Goal: Task Accomplishment & Management: Manage account settings

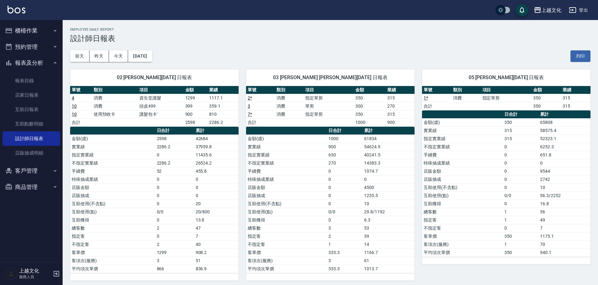
scroll to position [63, 0]
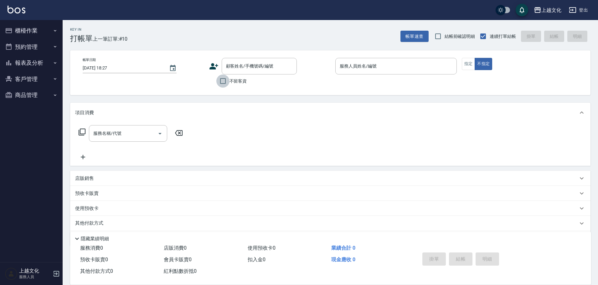
click at [225, 80] on input "不留客資" at bounding box center [222, 81] width 13 height 13
checkbox input "true"
click at [357, 69] on input "服務人員姓名/編號" at bounding box center [396, 66] width 116 height 11
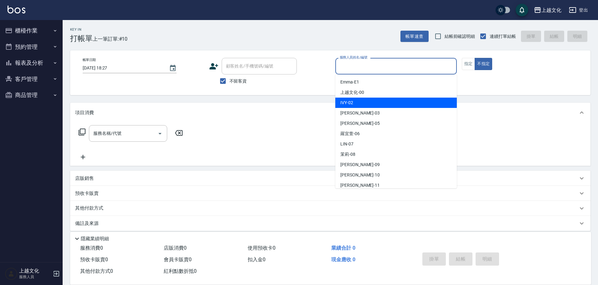
click at [357, 101] on div "IVY -02" at bounding box center [397, 103] width 122 height 10
drag, startPoint x: 357, startPoint y: 101, endPoint x: 280, endPoint y: 110, distance: 77.7
click at [357, 101] on div "Key In 打帳單 上一筆訂單:#10 帳單速查 結帳前確認明細 連續打單結帳 掛單 結帳 明細 帳單日期 [DATE] 18:27 顧客姓名/手機號碼/編…" at bounding box center [331, 155] width 536 height 271
type input "IVY-02"
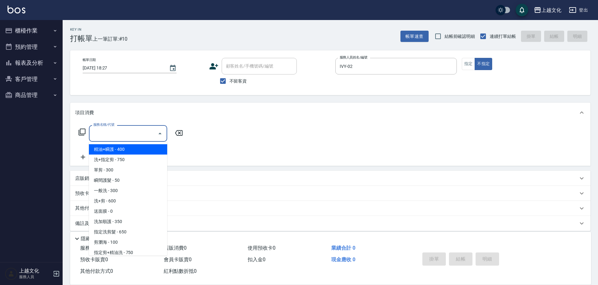
click at [131, 136] on input "服務名稱/代號" at bounding box center [123, 133] width 63 height 11
click at [123, 133] on input "服務名稱/代號" at bounding box center [123, 133] width 63 height 11
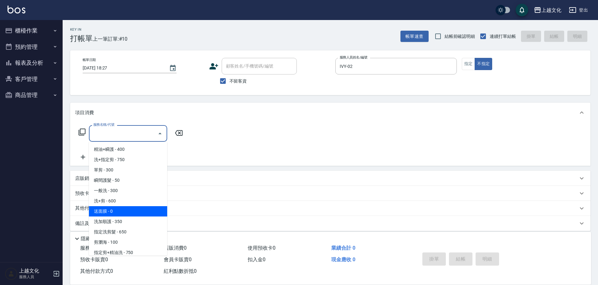
scroll to position [31, 0]
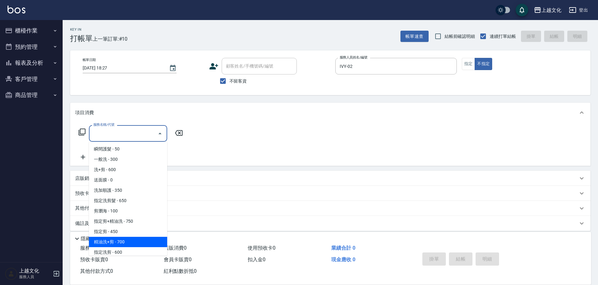
click at [134, 245] on span "精油洗+剪 - 700" at bounding box center [128, 242] width 78 height 10
type input "精油洗+剪(207)"
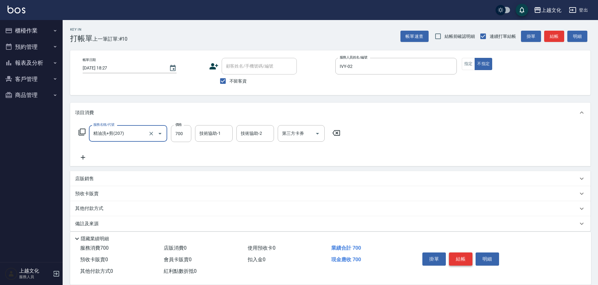
click at [459, 258] on button "結帳" at bounding box center [460, 259] width 23 height 13
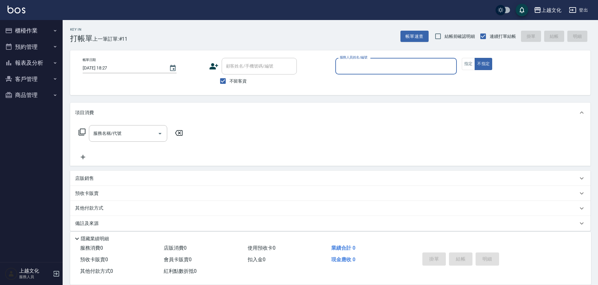
click at [373, 66] on input "服務人員姓名/編號" at bounding box center [396, 66] width 116 height 11
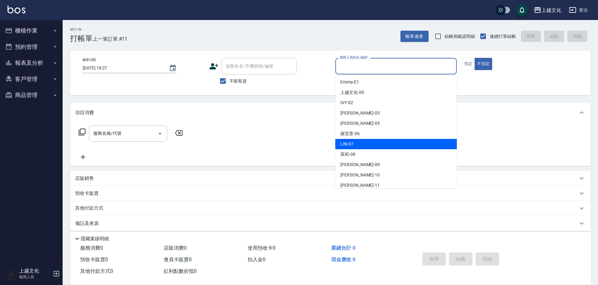
drag, startPoint x: 367, startPoint y: 140, endPoint x: 395, endPoint y: 133, distance: 29.1
click at [367, 140] on div "[PERSON_NAME] -07" at bounding box center [397, 144] width 122 height 10
type input "[PERSON_NAME]-07"
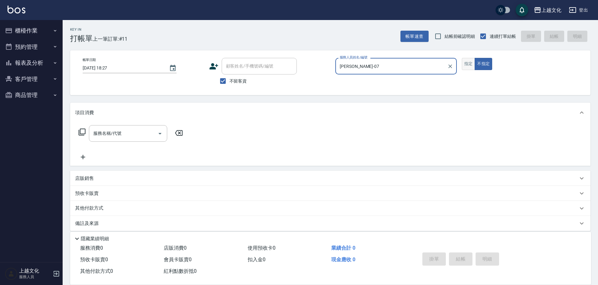
click at [471, 64] on button "指定" at bounding box center [468, 64] width 13 height 12
click at [114, 137] on input "服務名稱/代號" at bounding box center [123, 133] width 63 height 11
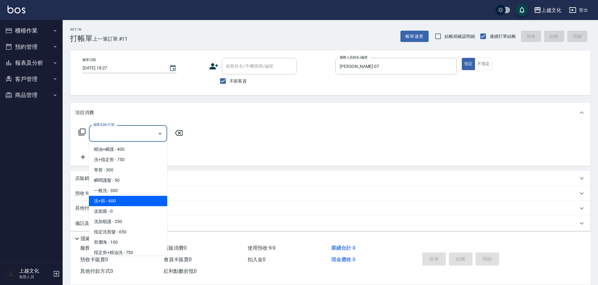
click at [126, 199] on span "洗+剪 - 600" at bounding box center [128, 201] width 78 height 10
type input "洗+剪(108)"
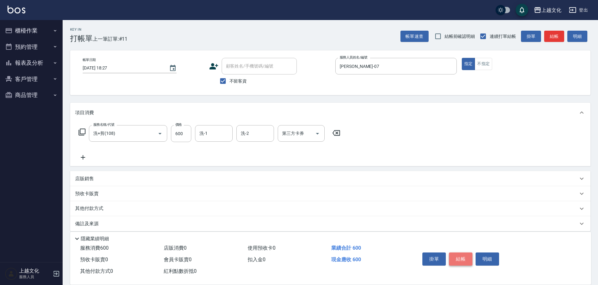
click at [464, 254] on button "結帳" at bounding box center [460, 259] width 23 height 13
click at [464, 254] on div "掛單 結帳 明細" at bounding box center [461, 260] width 82 height 20
type input "2025/09/11 18:28"
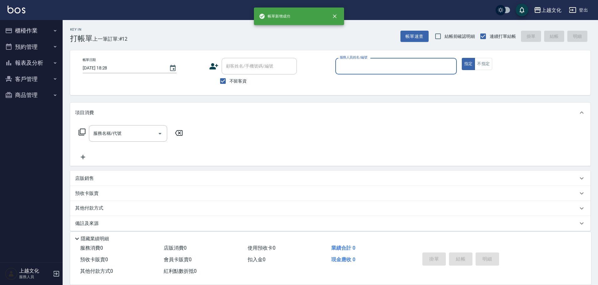
click at [386, 62] on input "服務人員姓名/編號" at bounding box center [396, 66] width 116 height 11
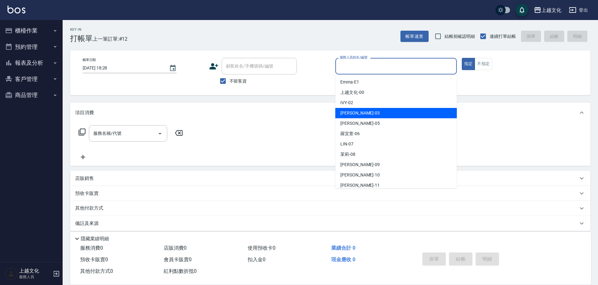
click at [376, 110] on div "kelly -03" at bounding box center [397, 113] width 122 height 10
type input "kelly-03"
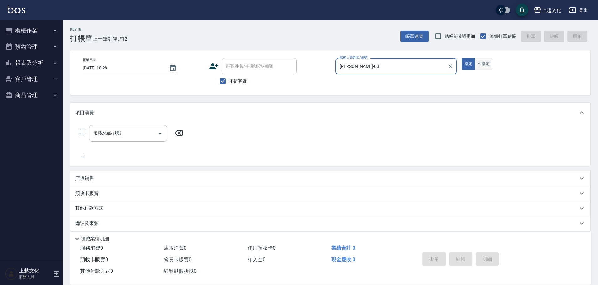
click at [480, 65] on button "不指定" at bounding box center [484, 64] width 18 height 12
click at [83, 131] on icon at bounding box center [82, 132] width 8 height 8
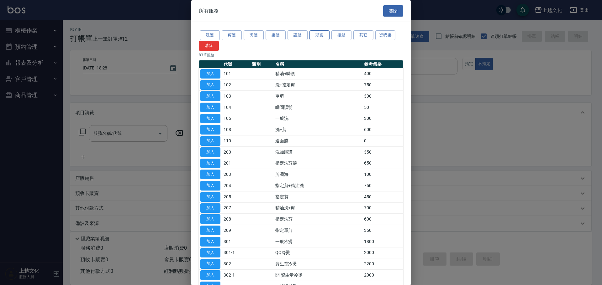
click at [320, 34] on button "頭皮" at bounding box center [319, 35] width 20 height 10
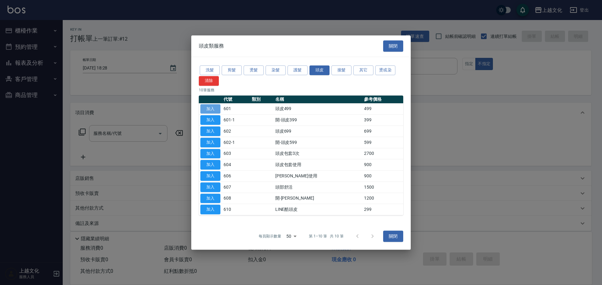
click at [214, 108] on button "加入" at bounding box center [210, 109] width 20 height 10
drag, startPoint x: 214, startPoint y: 108, endPoint x: 208, endPoint y: 101, distance: 8.9
click at [214, 108] on button "加入" at bounding box center [210, 109] width 20 height 10
type input "頭皮499(601)"
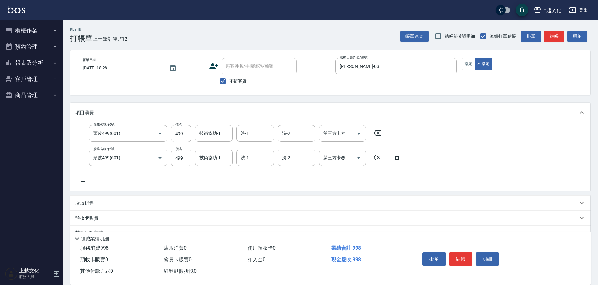
click at [398, 158] on icon at bounding box center [397, 158] width 16 height 8
click at [398, 158] on div "服務名稱/代號 頭皮499(601) 服務名稱/代號 價格 499 價格 技術協助-1 技術協助-1 洗-1 洗-1 洗-2 洗-2 第三方卡券 第三方卡券 …" at bounding box center [330, 157] width 521 height 68
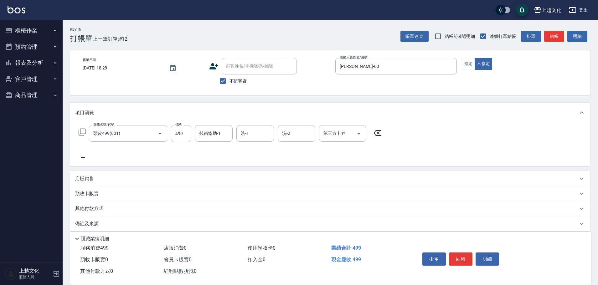
click at [82, 157] on icon at bounding box center [83, 158] width 16 height 8
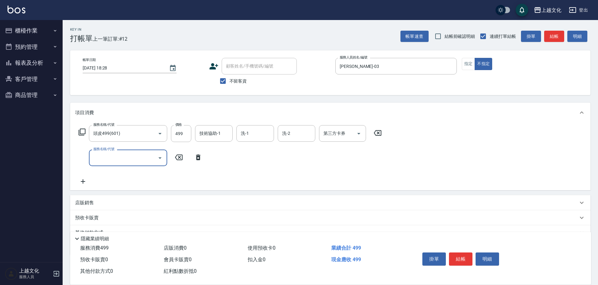
click at [107, 157] on input "服務名稱/代號" at bounding box center [123, 158] width 63 height 11
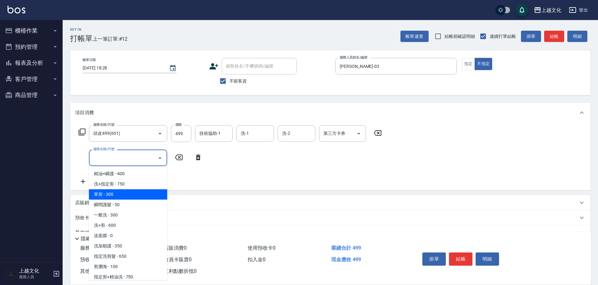
click at [128, 196] on span "單剪 - 300" at bounding box center [128, 195] width 78 height 10
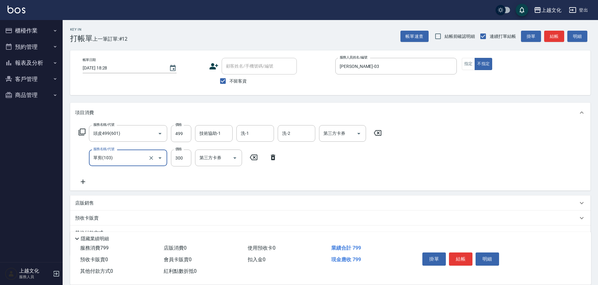
type input "單剪(103)"
click at [456, 258] on button "結帳" at bounding box center [460, 259] width 23 height 13
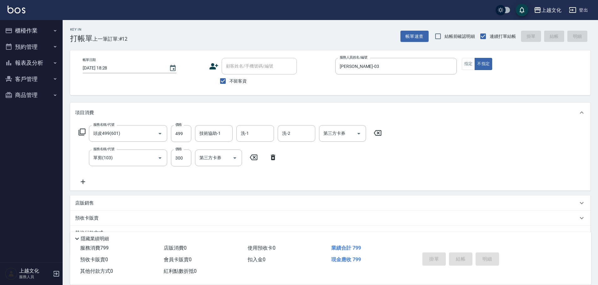
type input "2025/09/11 18:29"
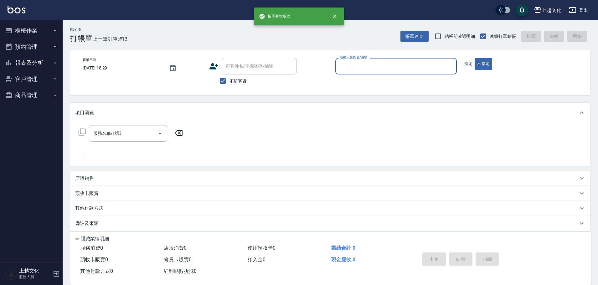
click at [362, 67] on input "服務人員姓名/編號" at bounding box center [396, 66] width 116 height 11
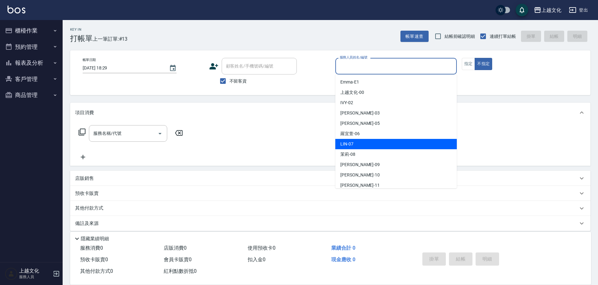
click at [352, 148] on div "[PERSON_NAME] -07" at bounding box center [397, 144] width 122 height 10
type input "[PERSON_NAME]-07"
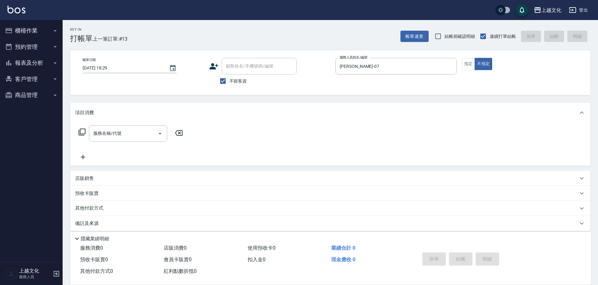
click at [84, 131] on icon at bounding box center [82, 132] width 8 height 8
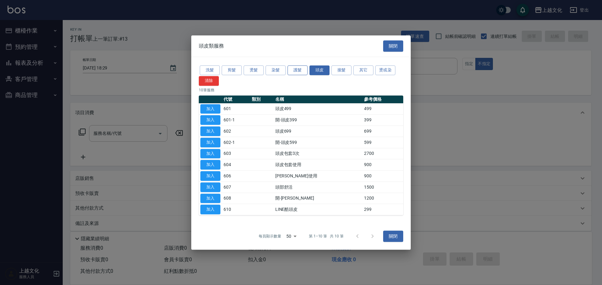
drag, startPoint x: 296, startPoint y: 68, endPoint x: 292, endPoint y: 70, distance: 3.9
click at [295, 68] on button "護髮" at bounding box center [297, 70] width 20 height 10
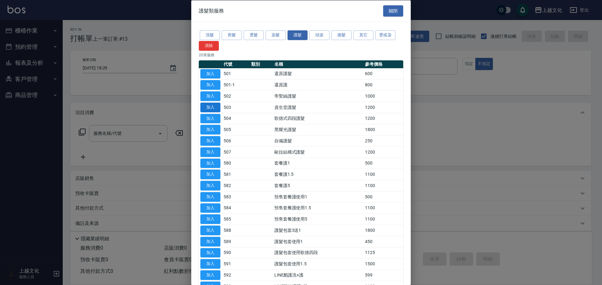
click at [209, 109] on button "加入" at bounding box center [210, 107] width 20 height 10
type input "資生堂護髮(503)"
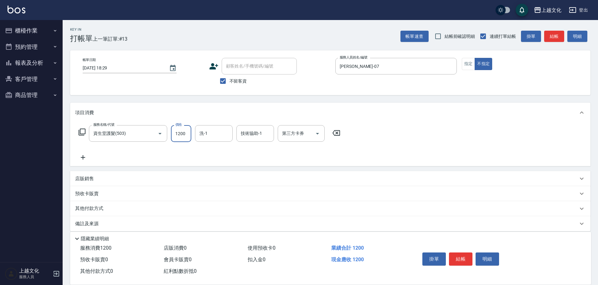
click at [189, 135] on input "1200" at bounding box center [181, 133] width 20 height 17
type input "1599"
click at [457, 257] on button "結帳" at bounding box center [460, 259] width 23 height 13
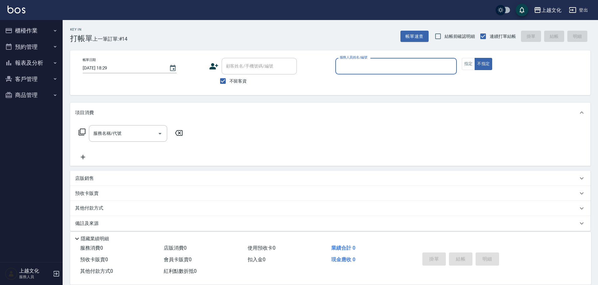
click at [378, 67] on input "服務人員姓名/編號" at bounding box center [396, 66] width 116 height 11
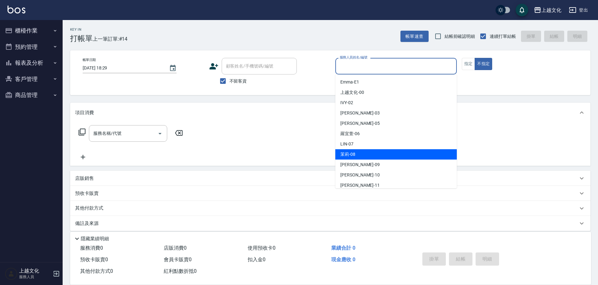
click at [371, 157] on div "茉莉 -08" at bounding box center [397, 154] width 122 height 10
type input "茉莉-08"
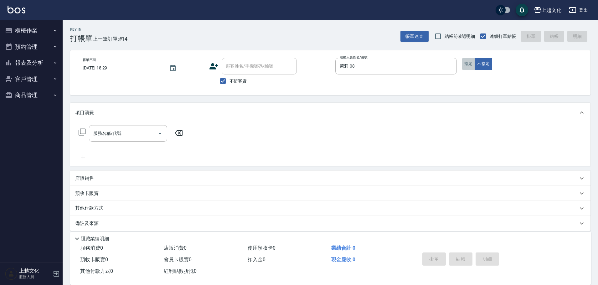
click at [471, 66] on button "指定" at bounding box center [468, 64] width 13 height 12
click at [84, 132] on icon at bounding box center [82, 132] width 8 height 8
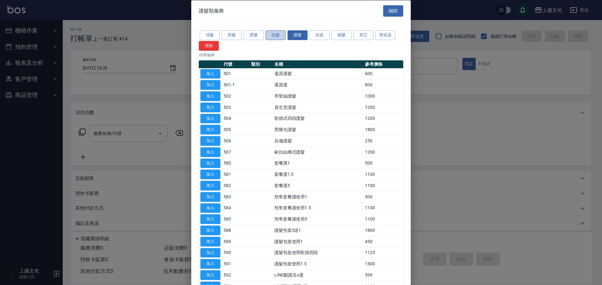
click at [275, 37] on button "染髮" at bounding box center [275, 35] width 20 height 10
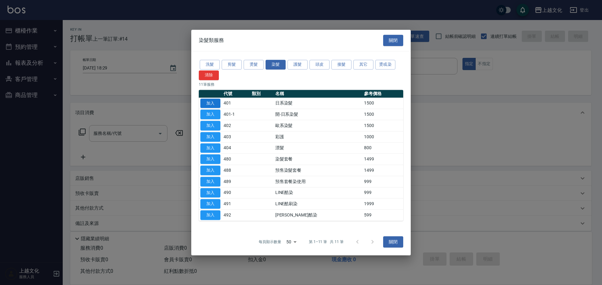
click at [211, 102] on button "加入" at bounding box center [210, 104] width 20 height 10
type input "日系染髮(401)"
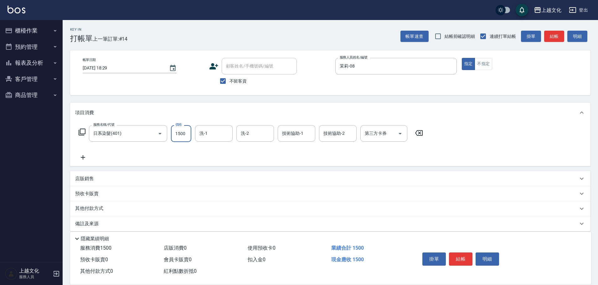
click at [174, 140] on input "1500" at bounding box center [181, 133] width 20 height 17
click at [185, 140] on input "1500" at bounding box center [181, 133] width 20 height 17
type input "2299"
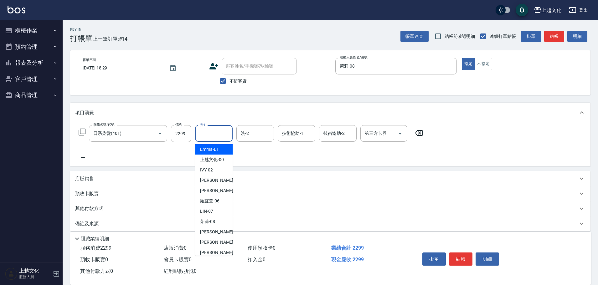
click at [203, 135] on input "洗-1" at bounding box center [214, 133] width 32 height 11
click at [208, 209] on span "[PERSON_NAME] -07" at bounding box center [206, 211] width 13 height 7
type input "[PERSON_NAME]-07"
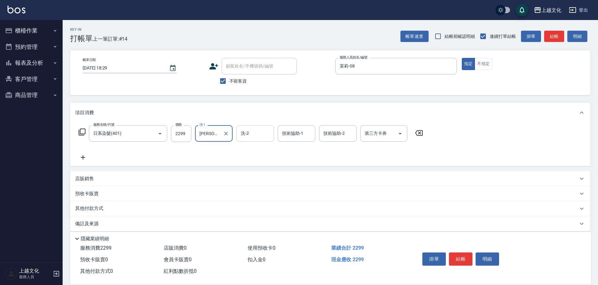
click at [253, 139] on input "洗-2" at bounding box center [255, 133] width 32 height 11
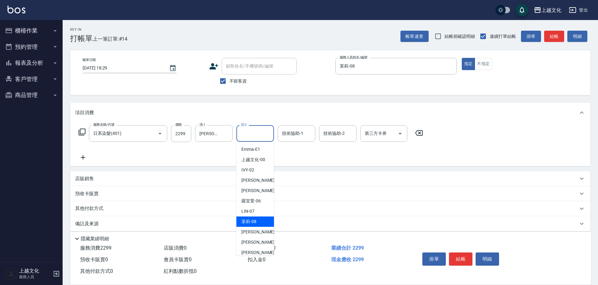
click at [247, 221] on span "茉莉 -08" at bounding box center [249, 222] width 15 height 7
type input "茉莉-08"
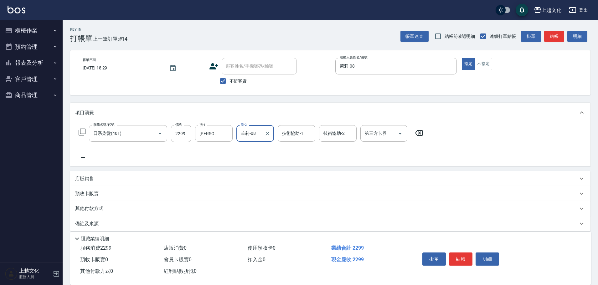
drag, startPoint x: 82, startPoint y: 157, endPoint x: 82, endPoint y: 133, distance: 23.8
click at [82, 157] on icon at bounding box center [83, 158] width 16 height 8
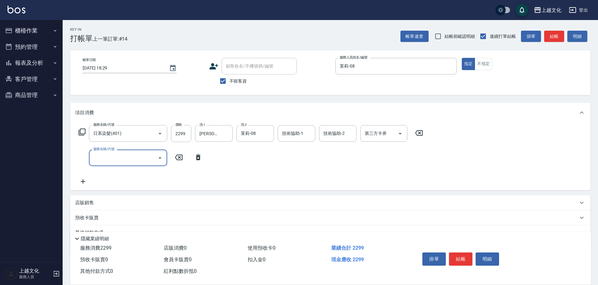
click at [82, 132] on icon at bounding box center [82, 132] width 8 height 8
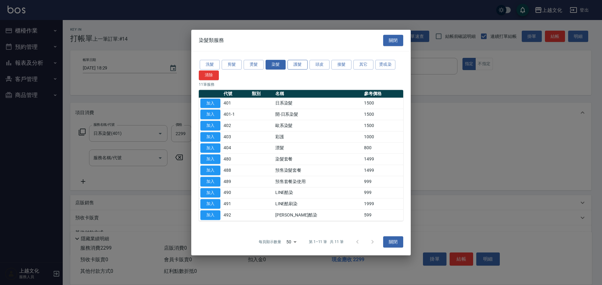
drag, startPoint x: 297, startPoint y: 66, endPoint x: 293, endPoint y: 67, distance: 4.7
click at [297, 66] on button "護髮" at bounding box center [297, 65] width 20 height 10
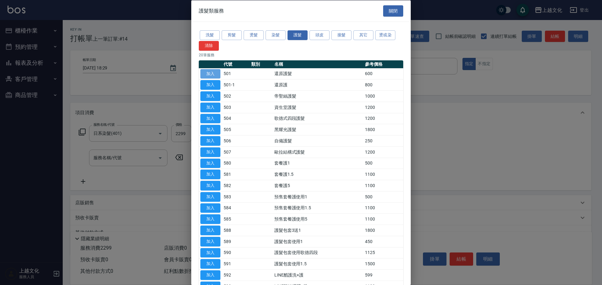
click at [216, 74] on button "加入" at bounding box center [210, 74] width 20 height 10
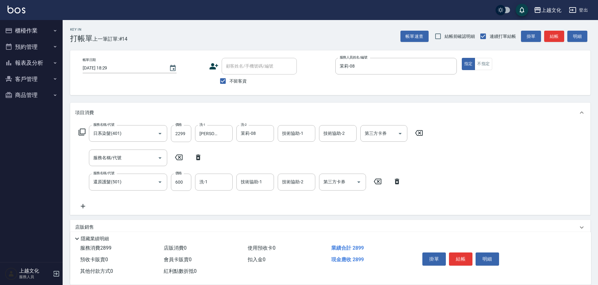
click at [197, 156] on icon at bounding box center [198, 158] width 16 height 8
type input "還原護髮(501)"
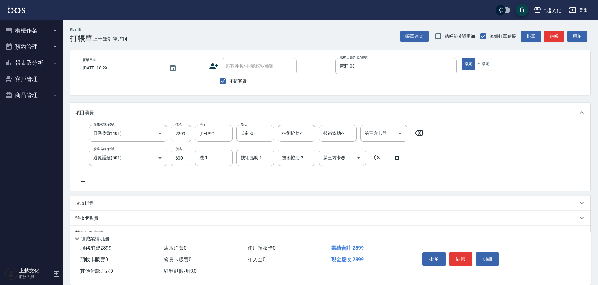
click at [179, 166] on input "600" at bounding box center [181, 158] width 20 height 17
type input "0"
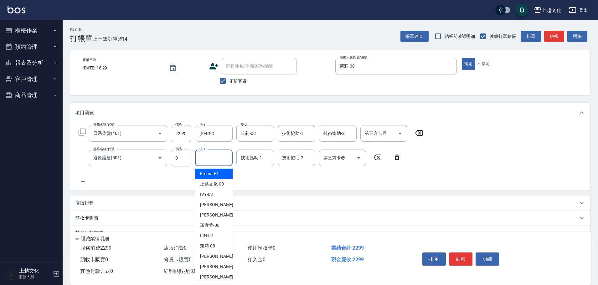
click at [204, 161] on input "洗-1" at bounding box center [214, 158] width 32 height 11
click at [211, 233] on span "[PERSON_NAME] -07" at bounding box center [206, 236] width 13 height 7
type input "[PERSON_NAME]-07"
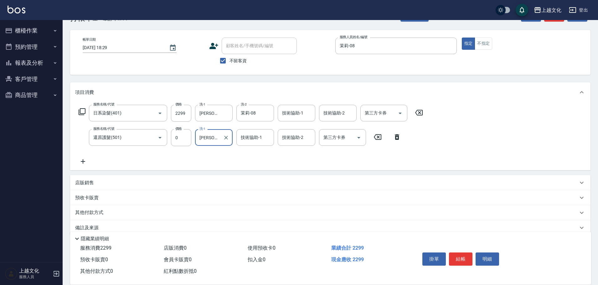
scroll to position [31, 0]
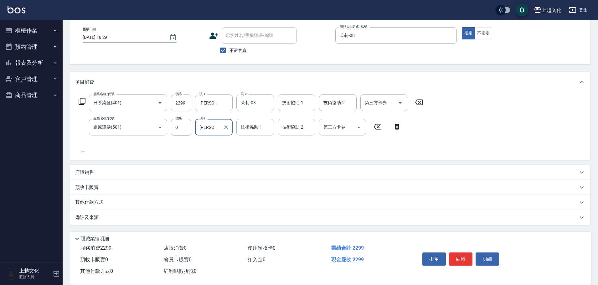
click at [86, 202] on p "其他付款方式" at bounding box center [90, 202] width 31 height 7
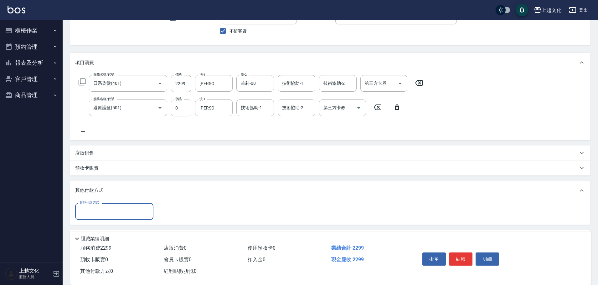
scroll to position [70, 0]
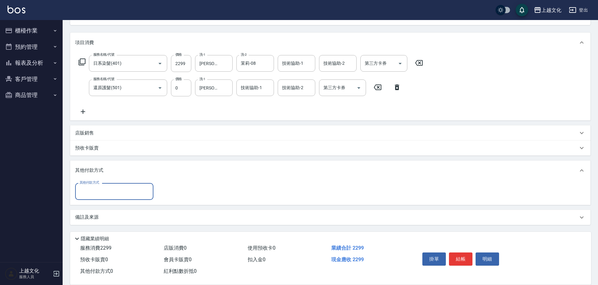
click at [110, 196] on input "其他付款方式" at bounding box center [114, 191] width 73 height 11
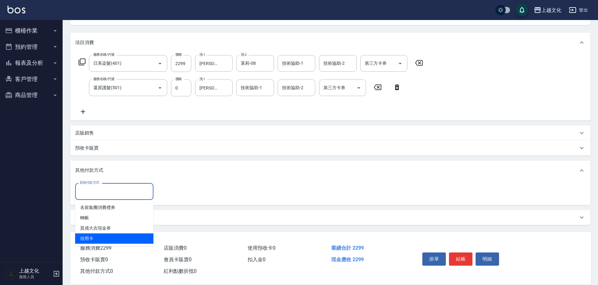
click at [85, 239] on span "信用卡" at bounding box center [114, 239] width 78 height 10
type input "信用卡"
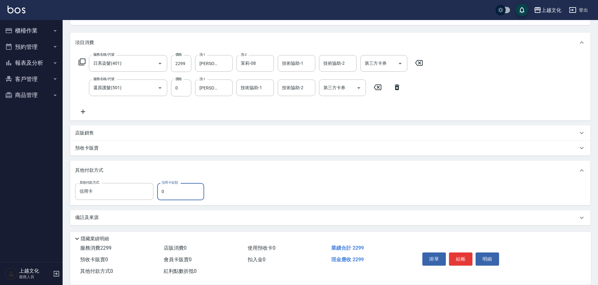
click at [163, 192] on input "0" at bounding box center [180, 191] width 47 height 17
type input "2299"
click at [463, 255] on button "結帳" at bounding box center [460, 259] width 23 height 13
click at [463, 255] on div "掛單 結帳 明細" at bounding box center [461, 260] width 82 height 20
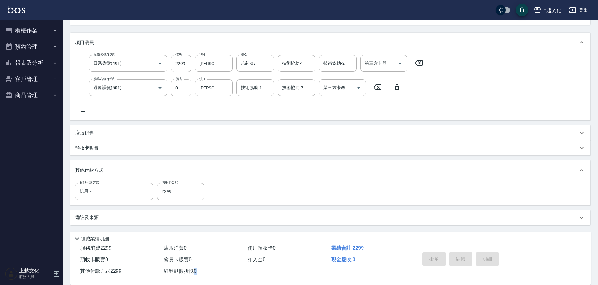
type input "2025/09/11 18:30"
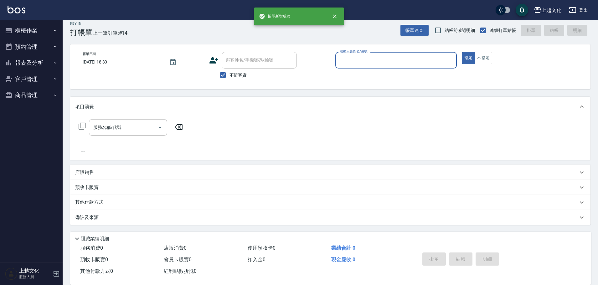
scroll to position [6, 0]
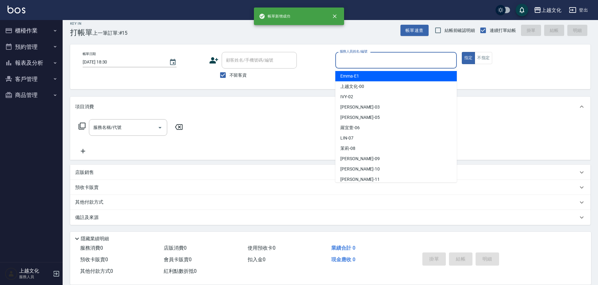
drag, startPoint x: 379, startPoint y: 61, endPoint x: 374, endPoint y: 92, distance: 30.8
click at [379, 61] on input "服務人員姓名/編號" at bounding box center [396, 60] width 116 height 11
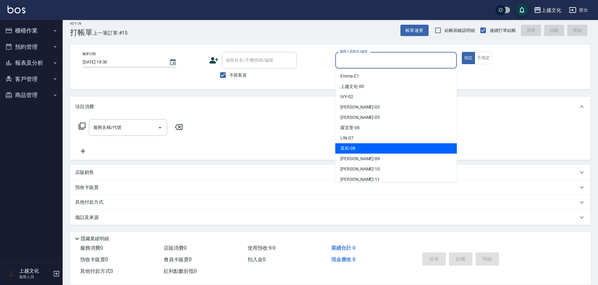
click at [366, 148] on div "茉莉 -08" at bounding box center [397, 148] width 122 height 10
type input "茉莉-08"
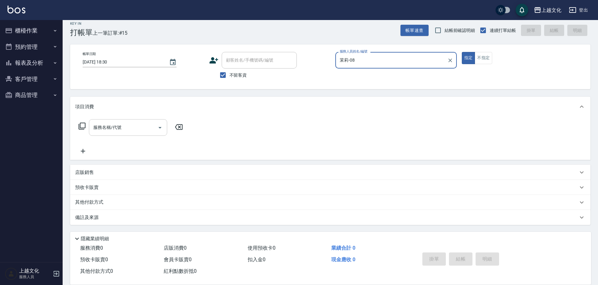
drag, startPoint x: 130, startPoint y: 125, endPoint x: 131, endPoint y: 120, distance: 5.7
click at [131, 124] on input "服務名稱/代號" at bounding box center [123, 127] width 63 height 11
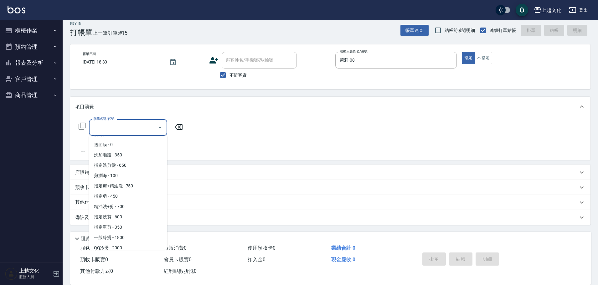
scroll to position [63, 0]
click at [121, 196] on span "指定剪 - 450" at bounding box center [128, 195] width 78 height 10
type input "指定剪(205)"
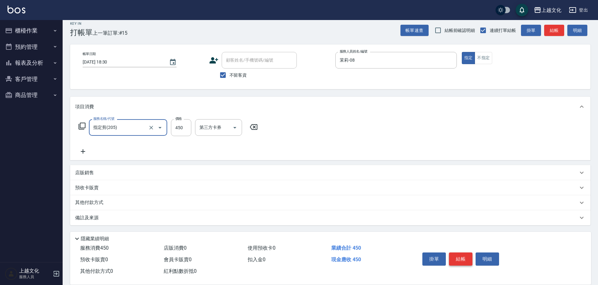
click at [459, 256] on button "結帳" at bounding box center [460, 259] width 23 height 13
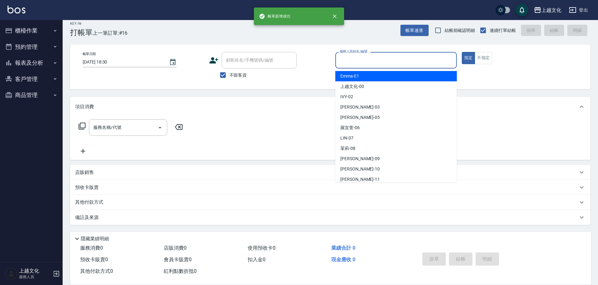
drag, startPoint x: 383, startPoint y: 61, endPoint x: 382, endPoint y: 66, distance: 5.9
click at [383, 61] on input "服務人員姓名/編號" at bounding box center [396, 60] width 116 height 11
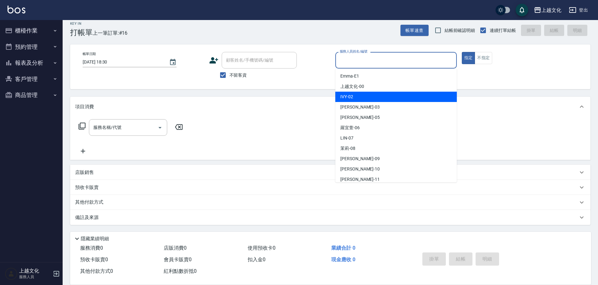
click at [370, 93] on div "IVY -02" at bounding box center [397, 97] width 122 height 10
type input "IVY-02"
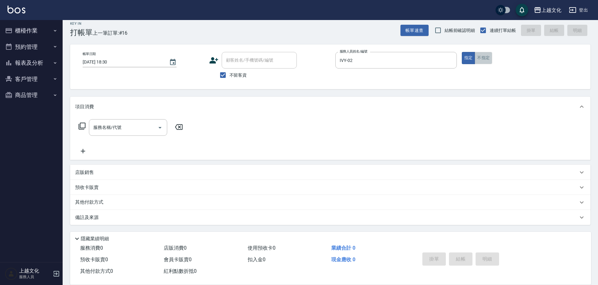
click at [482, 61] on button "不指定" at bounding box center [484, 58] width 18 height 12
click at [127, 125] on input "服務名稱/代號" at bounding box center [123, 127] width 63 height 11
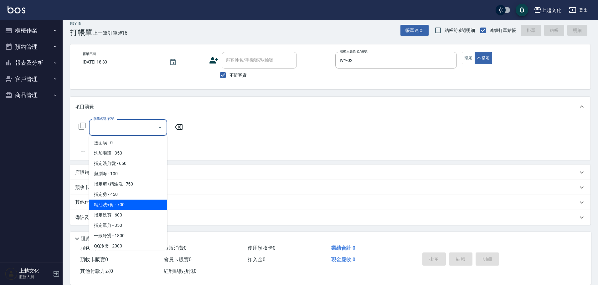
click at [136, 205] on span "精油洗+剪 - 700" at bounding box center [128, 205] width 78 height 10
type input "精油洗+剪(207)"
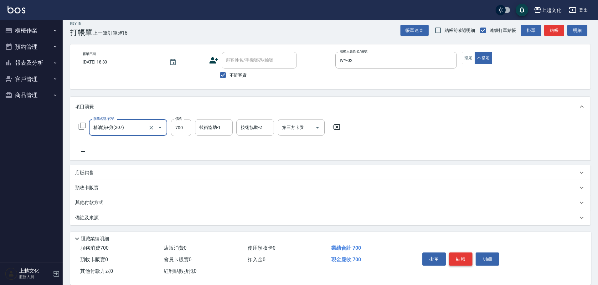
click at [457, 258] on button "結帳" at bounding box center [460, 259] width 23 height 13
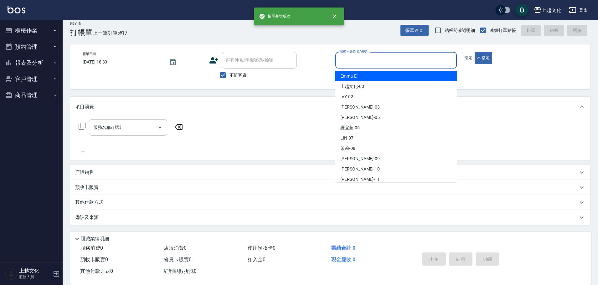
click at [400, 64] on input "服務人員姓名/編號" at bounding box center [396, 60] width 116 height 11
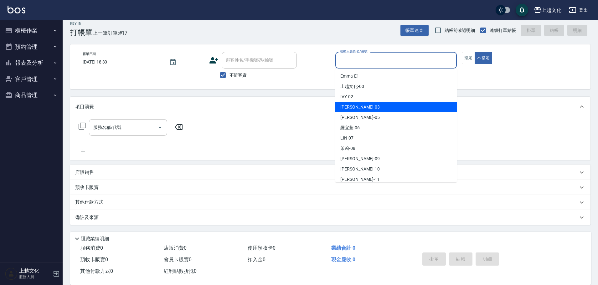
click at [383, 106] on div "kelly -03" at bounding box center [397, 107] width 122 height 10
type input "kelly-03"
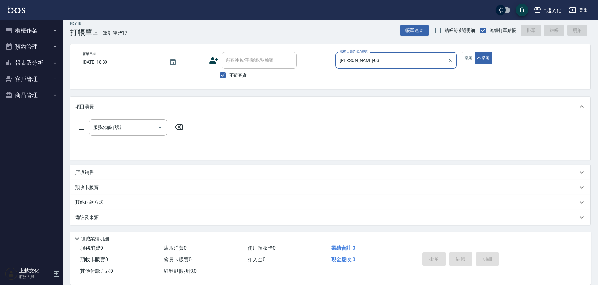
click at [80, 124] on icon at bounding box center [82, 126] width 7 height 7
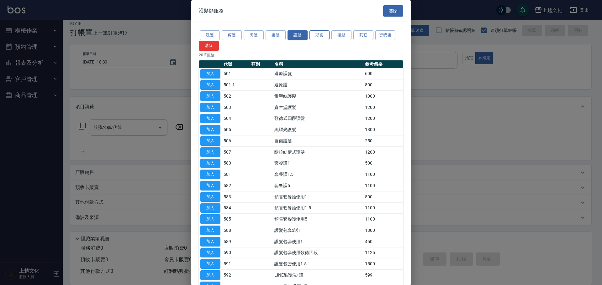
click at [322, 34] on button "頭皮" at bounding box center [319, 35] width 20 height 10
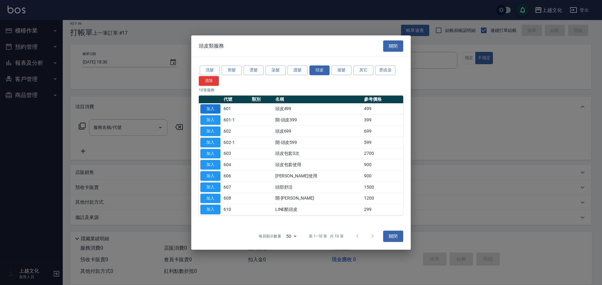
click at [207, 108] on button "加入" at bounding box center [210, 109] width 20 height 10
type input "頭皮499(601)"
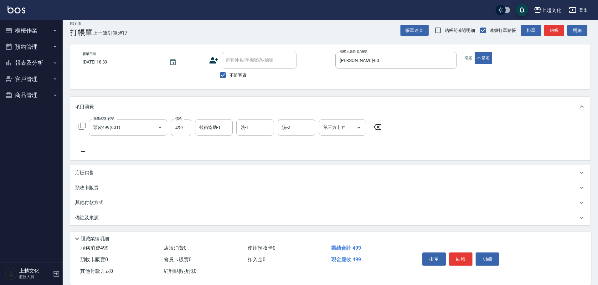
click at [83, 152] on icon at bounding box center [83, 151] width 4 height 4
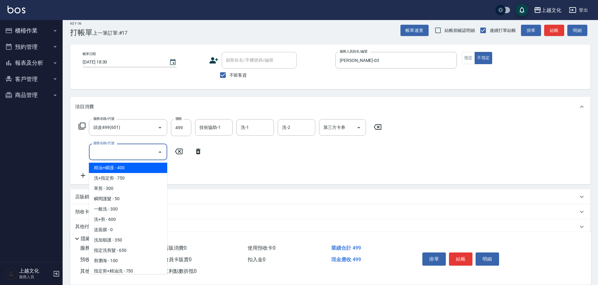
click at [124, 152] on input "服務名稱/代號" at bounding box center [123, 152] width 63 height 11
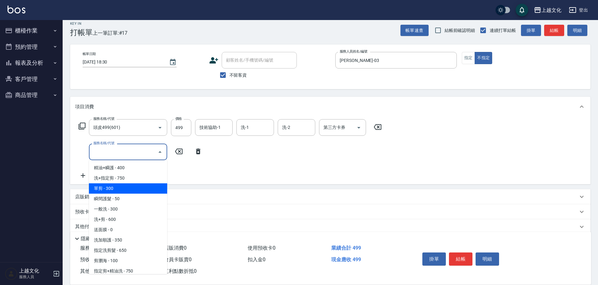
click at [132, 188] on span "單剪 - 300" at bounding box center [128, 189] width 78 height 10
type input "單剪(103)"
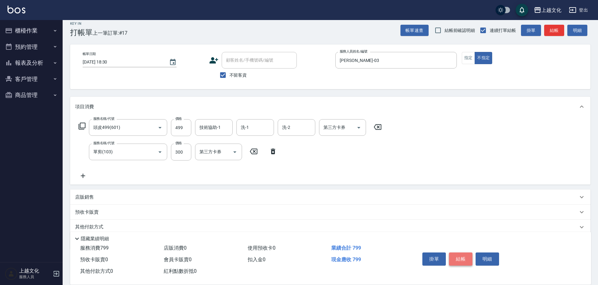
click at [450, 254] on button "結帳" at bounding box center [460, 259] width 23 height 13
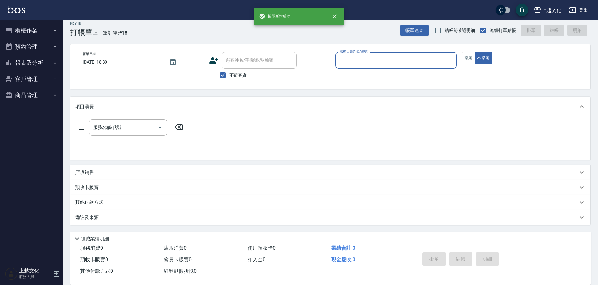
drag, startPoint x: 411, startPoint y: 60, endPoint x: 404, endPoint y: 60, distance: 7.2
click at [411, 60] on input "服務人員姓名/編號" at bounding box center [396, 60] width 116 height 11
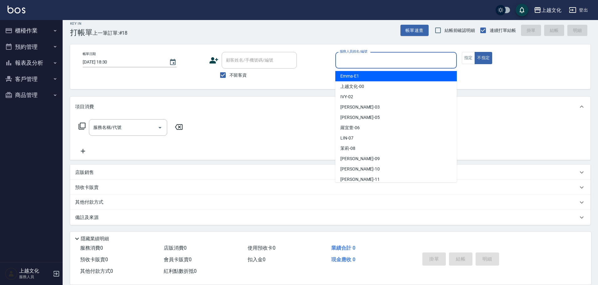
drag, startPoint x: 375, startPoint y: 57, endPoint x: 371, endPoint y: 73, distance: 15.8
click at [375, 58] on input "服務人員姓名/編號" at bounding box center [396, 60] width 116 height 11
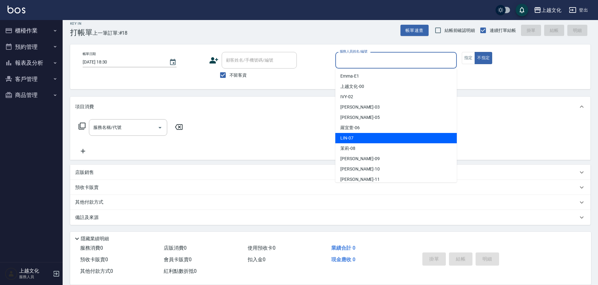
click at [353, 135] on span "[PERSON_NAME] -07" at bounding box center [347, 138] width 13 height 7
type input "[PERSON_NAME]-07"
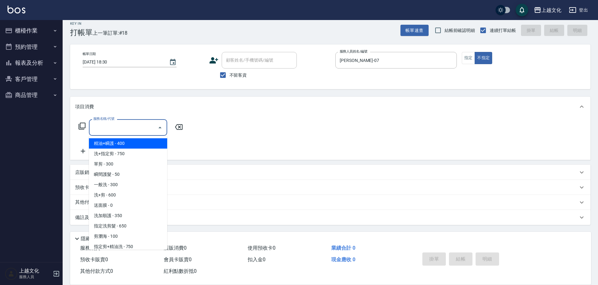
click at [119, 130] on input "服務名稱/代號" at bounding box center [123, 127] width 63 height 11
click at [121, 144] on span "精油+瞬護 - 400" at bounding box center [128, 143] width 78 height 10
type input "精油+瞬護(101)"
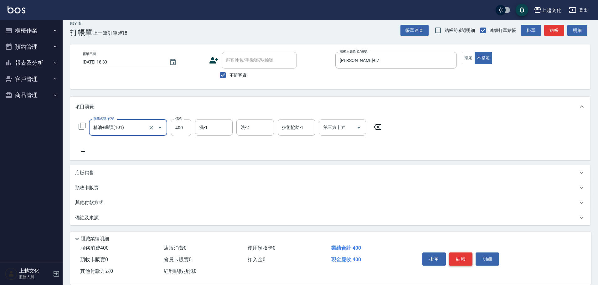
click at [464, 253] on button "結帳" at bounding box center [460, 259] width 23 height 13
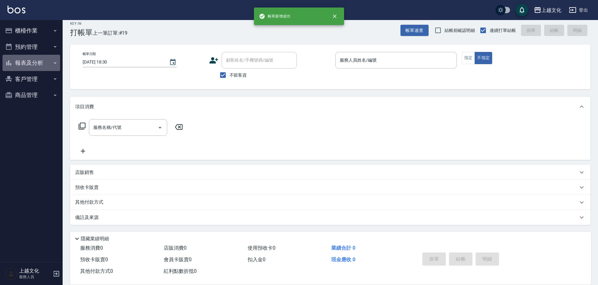
click at [20, 64] on button "報表及分析" at bounding box center [32, 63] width 58 height 16
drag, startPoint x: 20, startPoint y: 64, endPoint x: 34, endPoint y: 89, distance: 28.9
click at [20, 64] on button "報表及分析" at bounding box center [32, 63] width 58 height 16
drag, startPoint x: 26, startPoint y: 64, endPoint x: 23, endPoint y: 74, distance: 10.0
click at [25, 64] on button "報表及分析" at bounding box center [32, 63] width 58 height 16
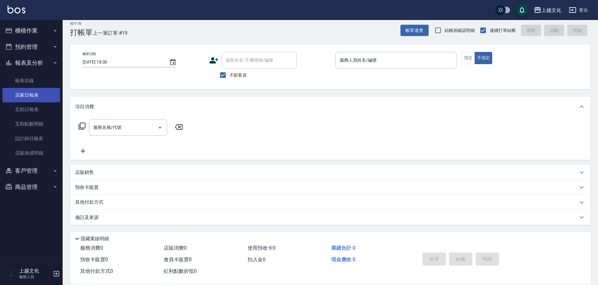
click at [30, 96] on link "店家日報表" at bounding box center [32, 95] width 58 height 14
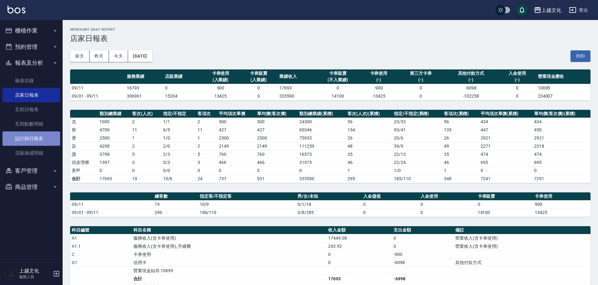
click at [29, 135] on link "設計師日報表" at bounding box center [32, 139] width 58 height 14
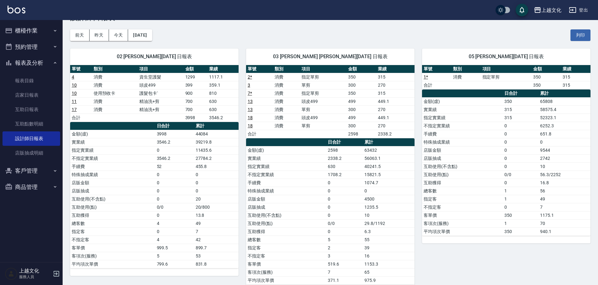
scroll to position [157, 0]
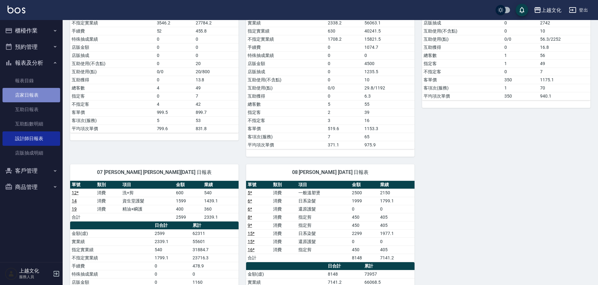
click at [31, 97] on link "店家日報表" at bounding box center [32, 95] width 58 height 14
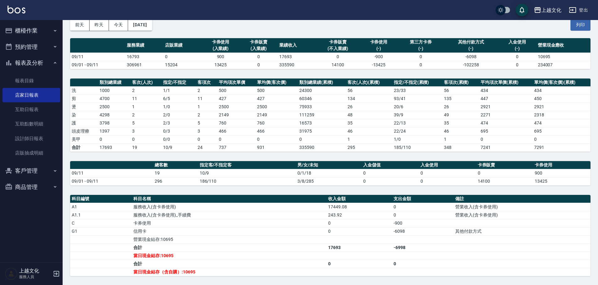
scroll to position [96, 0]
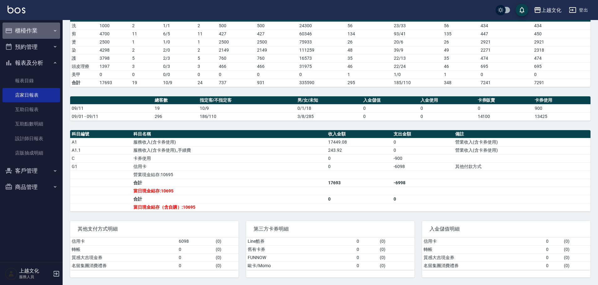
click at [28, 32] on button "櫃檯作業" at bounding box center [32, 31] width 58 height 16
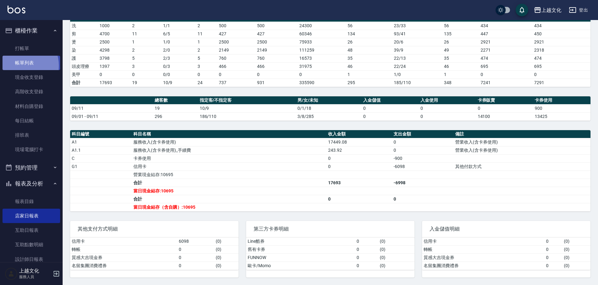
click at [20, 66] on link "帳單列表" at bounding box center [32, 63] width 58 height 14
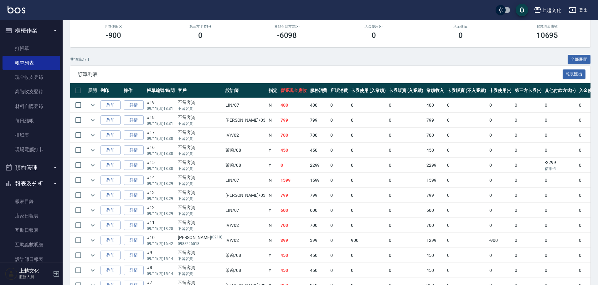
scroll to position [213, 0]
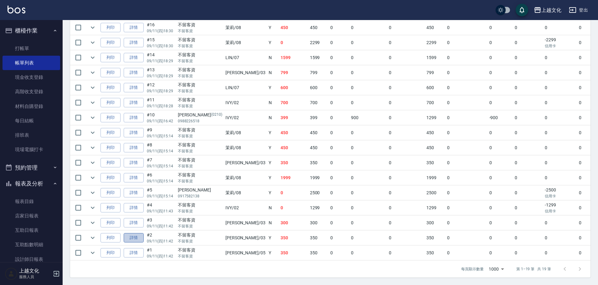
click at [133, 237] on link "詳情" at bounding box center [134, 238] width 20 height 10
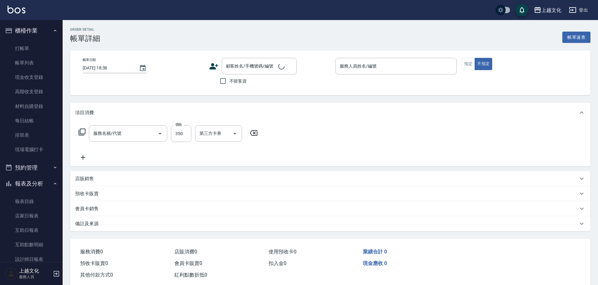
type input "2025/09/11 11:42"
checkbox input "true"
type input "kelly-03"
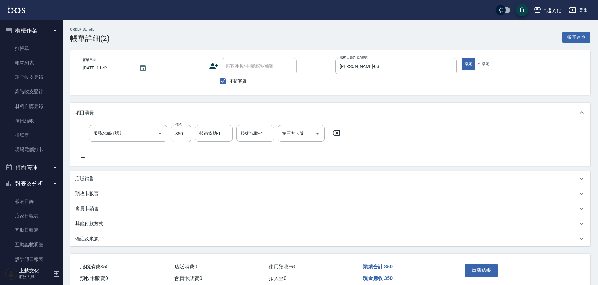
type input "指定單剪(209)"
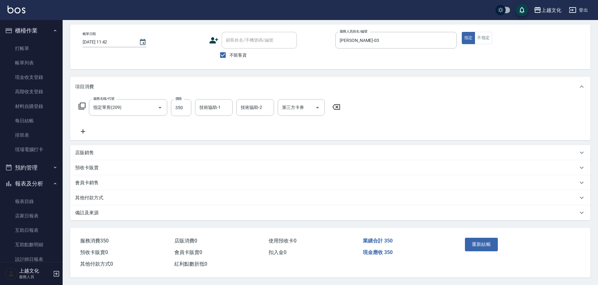
click at [94, 197] on p "其他付款方式" at bounding box center [89, 198] width 28 height 7
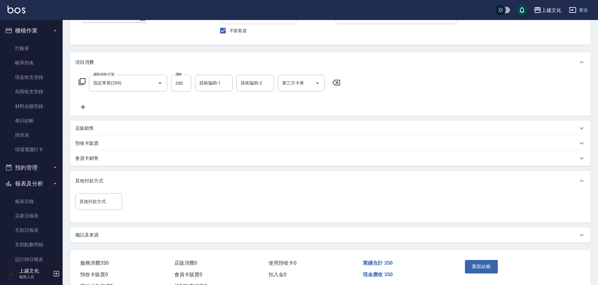
scroll to position [76, 0]
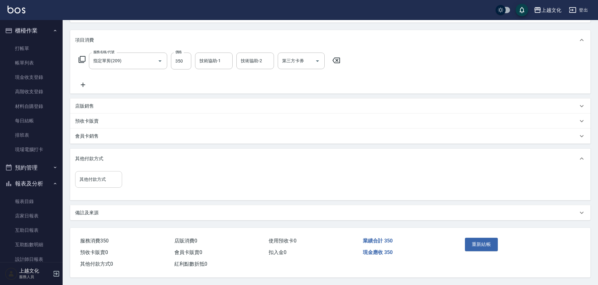
click at [93, 180] on input "其他付款方式" at bounding box center [98, 179] width 41 height 11
click at [85, 208] on ul "名留集團消費禮券 轉帳 質感大吉現金券 信用卡" at bounding box center [98, 211] width 47 height 46
click at [84, 201] on span "轉帳" at bounding box center [98, 206] width 47 height 10
type input "轉帳"
drag, startPoint x: 129, startPoint y: 180, endPoint x: 101, endPoint y: 172, distance: 29.2
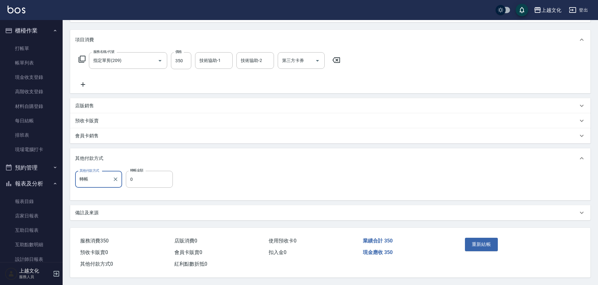
click at [129, 180] on input "0" at bounding box center [149, 179] width 47 height 17
type input "350"
click at [468, 240] on button "重新結帳" at bounding box center [481, 244] width 33 height 13
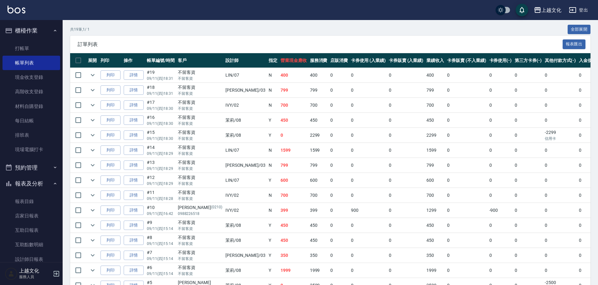
scroll to position [125, 0]
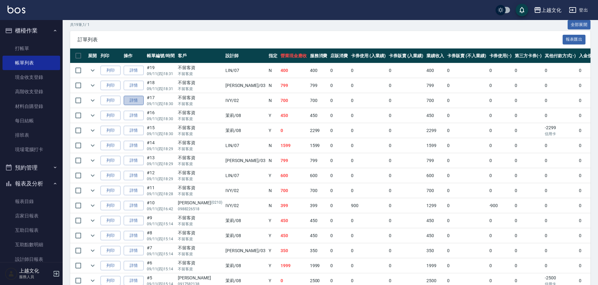
click at [133, 99] on link "詳情" at bounding box center [134, 101] width 20 height 10
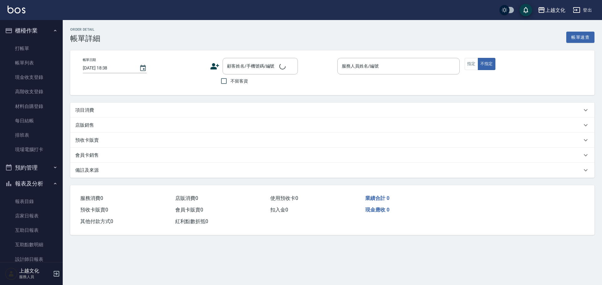
type input "2025/09/11 18:30"
checkbox input "true"
type input "IVY-02"
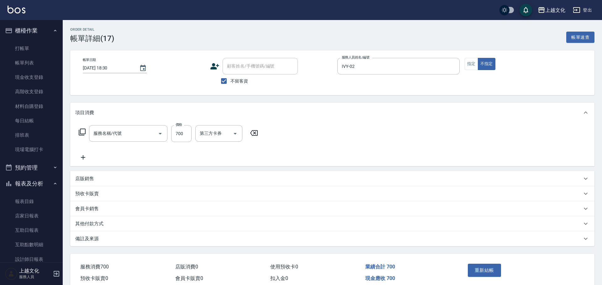
type input "精油洗+剪(207)"
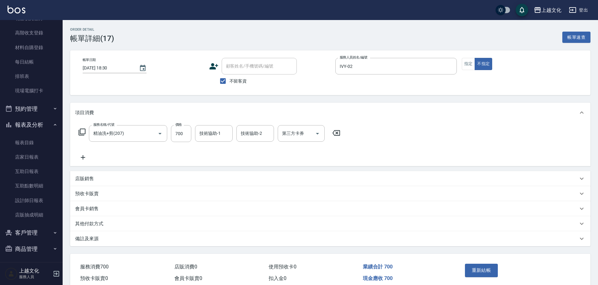
scroll to position [61, 0]
click at [91, 222] on p "其他付款方式" at bounding box center [89, 224] width 28 height 7
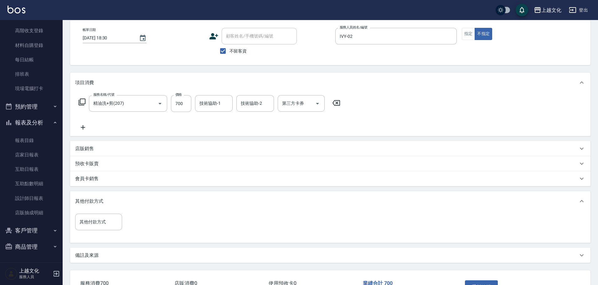
scroll to position [76, 0]
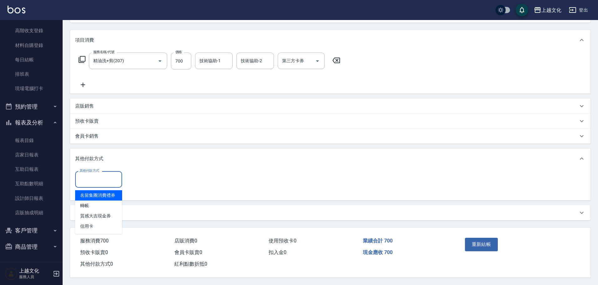
drag, startPoint x: 92, startPoint y: 176, endPoint x: 84, endPoint y: 206, distance: 31.1
click at [92, 176] on input "其他付款方式" at bounding box center [98, 179] width 41 height 11
click at [83, 204] on span "轉帳" at bounding box center [98, 206] width 47 height 10
type input "轉帳"
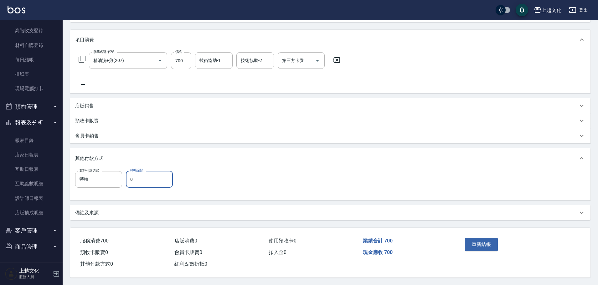
drag, startPoint x: 128, startPoint y: 181, endPoint x: 117, endPoint y: 156, distance: 27.1
click at [128, 180] on input "0" at bounding box center [149, 179] width 47 height 17
type input "700"
click at [479, 246] on button "重新結帳" at bounding box center [481, 244] width 33 height 13
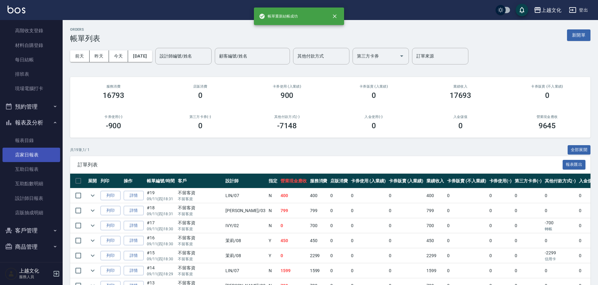
click at [37, 153] on link "店家日報表" at bounding box center [32, 155] width 58 height 14
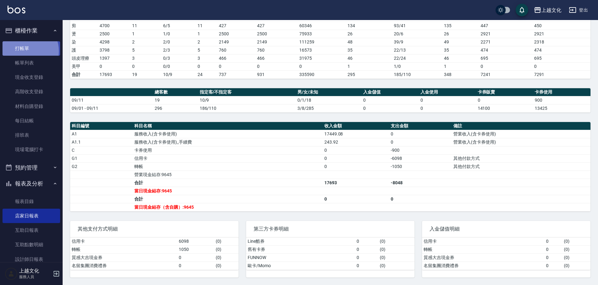
click at [24, 51] on link "打帳單" at bounding box center [32, 48] width 58 height 14
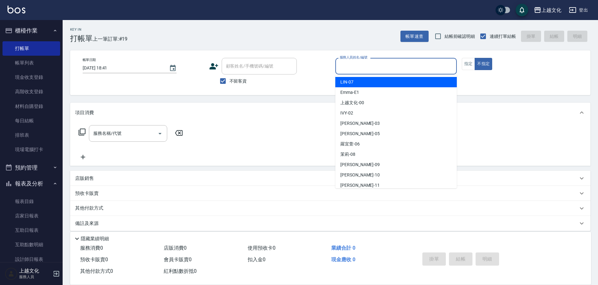
click at [357, 69] on input "服務人員姓名/編號" at bounding box center [396, 66] width 116 height 11
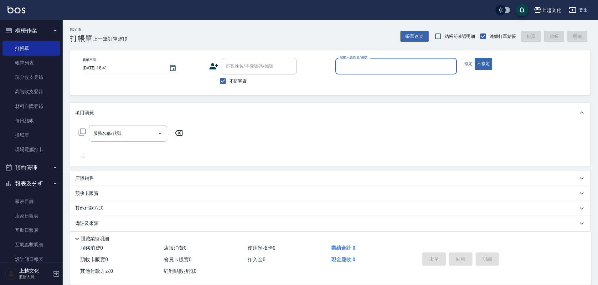
click at [366, 71] on input "服務人員姓名/編號" at bounding box center [396, 66] width 116 height 11
click at [366, 72] on input "服務人員姓名/編號" at bounding box center [396, 66] width 116 height 11
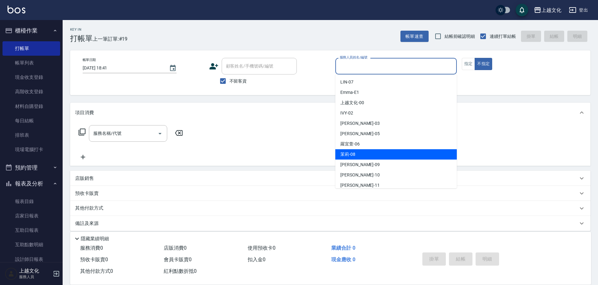
click at [365, 156] on div "茉莉 -08" at bounding box center [397, 154] width 122 height 10
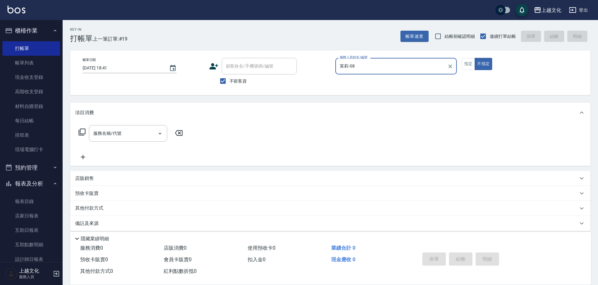
click at [362, 66] on input "茉莉-08" at bounding box center [391, 66] width 107 height 11
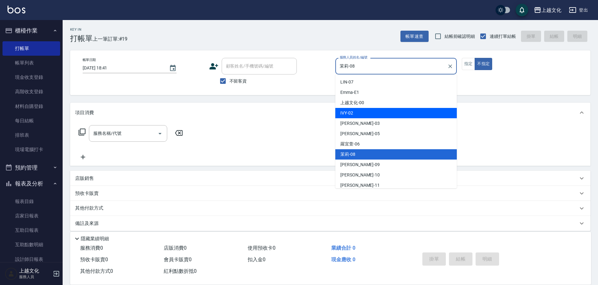
click at [363, 117] on div "IVY -02" at bounding box center [397, 113] width 122 height 10
type input "IVY-02"
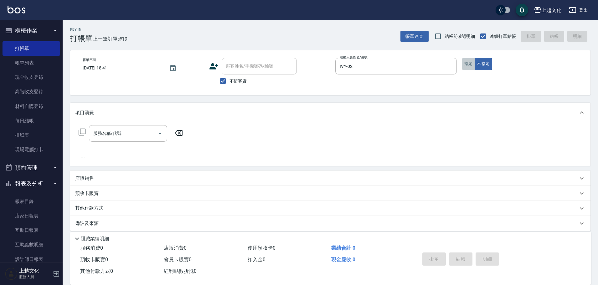
drag, startPoint x: 472, startPoint y: 67, endPoint x: 190, endPoint y: 79, distance: 281.9
click at [472, 67] on button "指定" at bounding box center [468, 64] width 13 height 12
click at [84, 133] on icon at bounding box center [82, 132] width 8 height 8
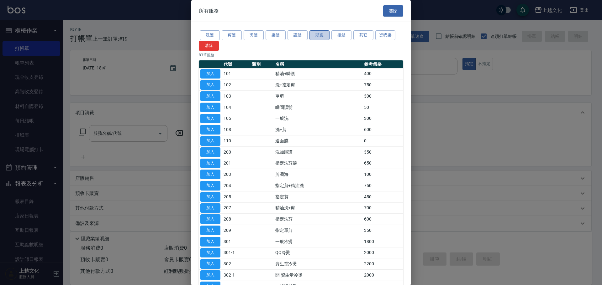
click at [320, 37] on button "頭皮" at bounding box center [319, 35] width 20 height 10
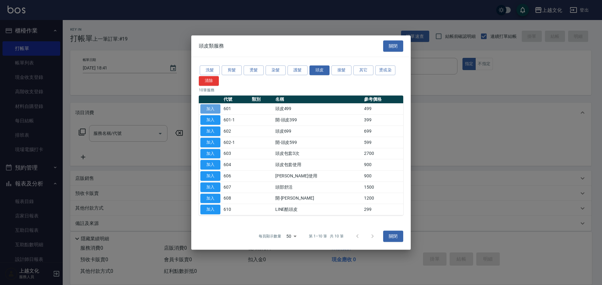
click at [211, 110] on button "加入" at bounding box center [210, 109] width 20 height 10
type input "頭皮499(601)"
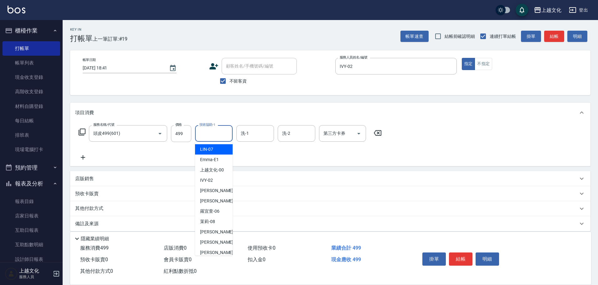
click at [212, 134] on input "技術協助-1" at bounding box center [214, 133] width 32 height 11
drag, startPoint x: 216, startPoint y: 223, endPoint x: 254, endPoint y: 196, distance: 46.6
click at [216, 223] on div "茉莉 -08" at bounding box center [214, 222] width 38 height 10
type input "茉莉-08"
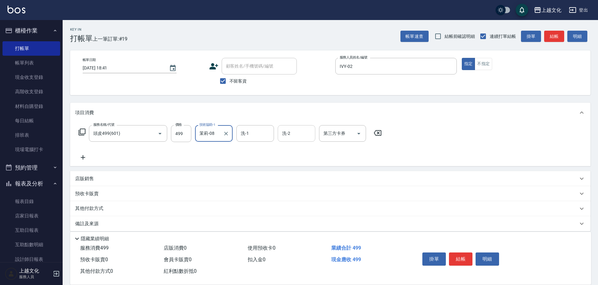
click at [295, 135] on input "洗-2" at bounding box center [297, 133] width 32 height 11
drag, startPoint x: 295, startPoint y: 135, endPoint x: 294, endPoint y: 148, distance: 12.9
click at [295, 135] on input "洗-2" at bounding box center [297, 133] width 32 height 11
click at [296, 137] on input "洗-2" at bounding box center [297, 133] width 32 height 11
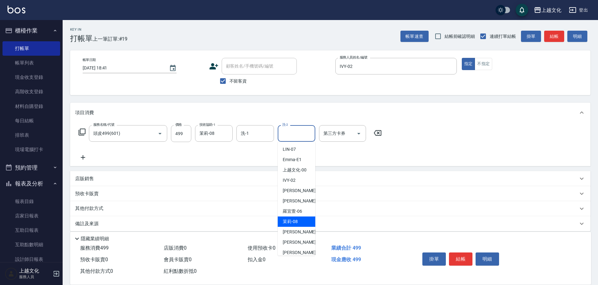
click at [288, 222] on span "茉莉 -08" at bounding box center [290, 222] width 15 height 7
type input "茉莉-08"
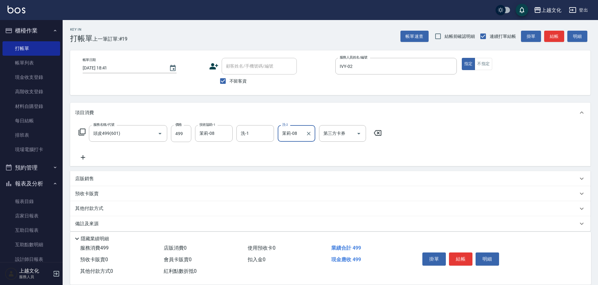
click at [80, 156] on icon at bounding box center [83, 158] width 16 height 8
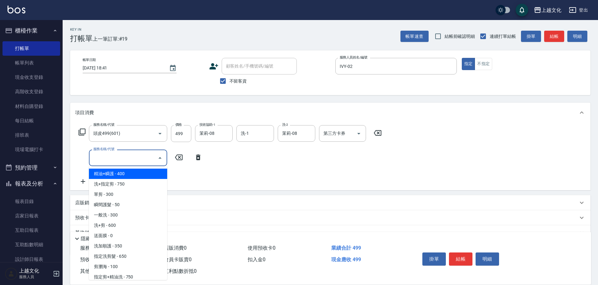
drag, startPoint x: 110, startPoint y: 155, endPoint x: 118, endPoint y: 177, distance: 24.2
click at [110, 155] on input "服務名稱/代號" at bounding box center [123, 158] width 63 height 11
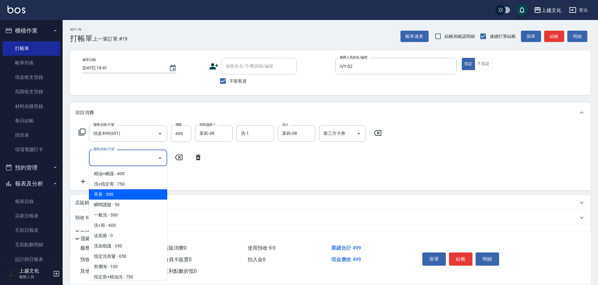
click at [128, 195] on span "單剪 - 300" at bounding box center [128, 195] width 78 height 10
drag, startPoint x: 128, startPoint y: 195, endPoint x: 159, endPoint y: 198, distance: 31.1
type input "單剪(103)"
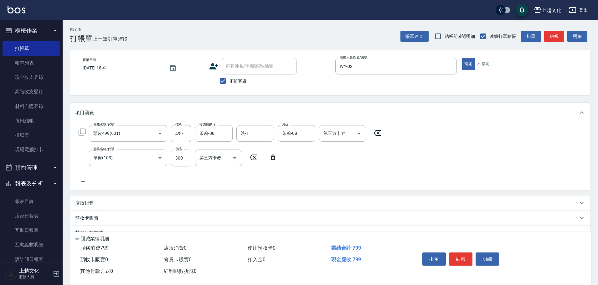
scroll to position [31, 0]
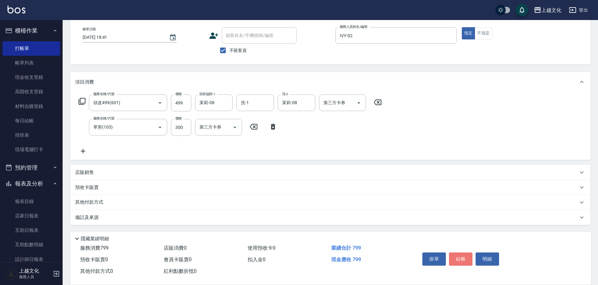
click at [458, 259] on button "結帳" at bounding box center [460, 259] width 23 height 13
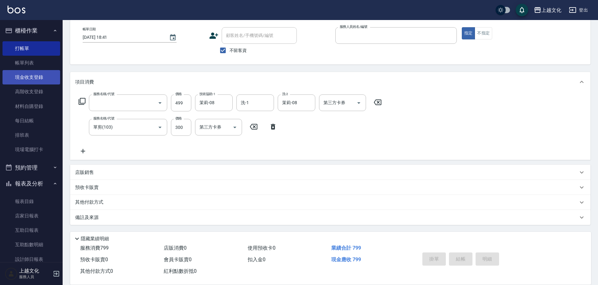
scroll to position [6, 0]
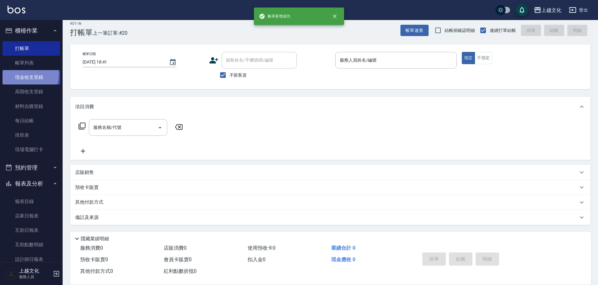
click at [24, 75] on link "現金收支登錄" at bounding box center [32, 77] width 58 height 14
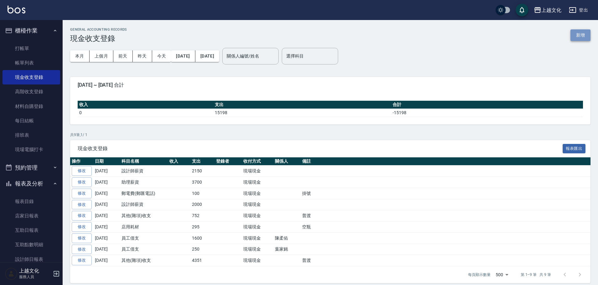
click at [580, 34] on button "新增" at bounding box center [581, 35] width 20 height 12
click at [580, 34] on div "GENERAL ACCOUNTING RECORDS 現金收支登錄 新增 本月 上個月 前天 昨天 今天 2025/09/01 2025/09/11 關係人編…" at bounding box center [299, 145] width 598 height 291
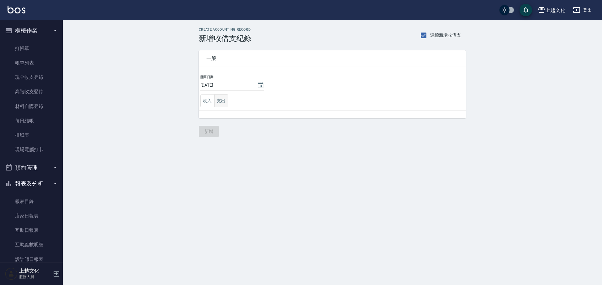
click at [220, 102] on button "支出" at bounding box center [221, 101] width 14 height 13
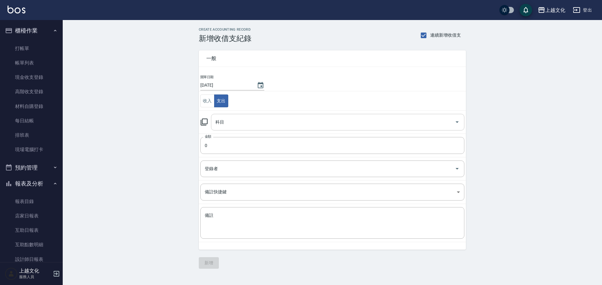
click at [256, 121] on input "科目" at bounding box center [333, 122] width 238 height 11
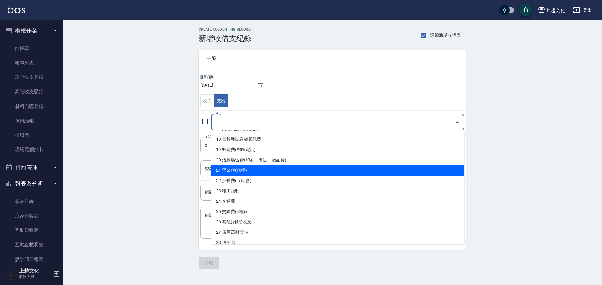
scroll to position [219, 0]
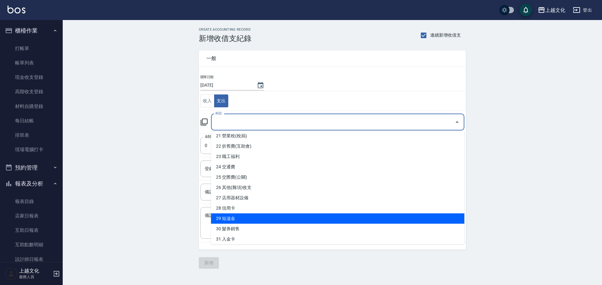
click at [287, 218] on li "29 短溢金" at bounding box center [337, 219] width 253 height 10
type input "29 短溢金"
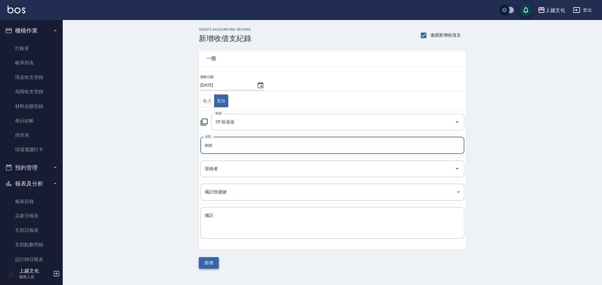
type input "900"
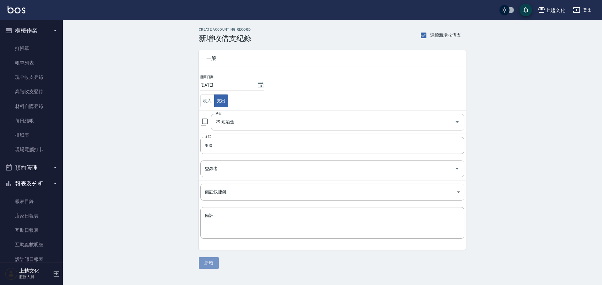
click at [209, 262] on button "新增" at bounding box center [209, 264] width 20 height 12
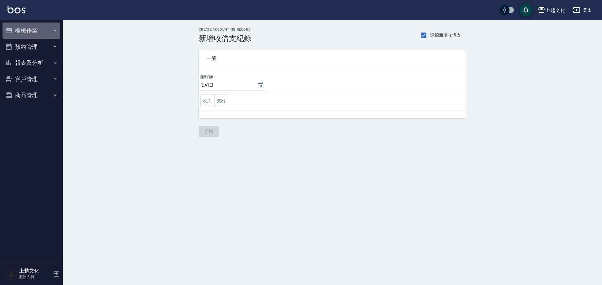
click at [21, 32] on button "櫃檯作業" at bounding box center [32, 31] width 58 height 16
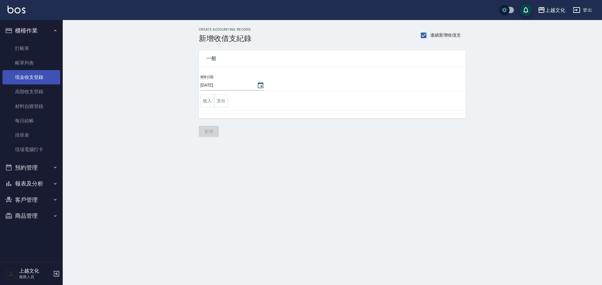
click at [23, 73] on link "現金收支登錄" at bounding box center [32, 77] width 58 height 14
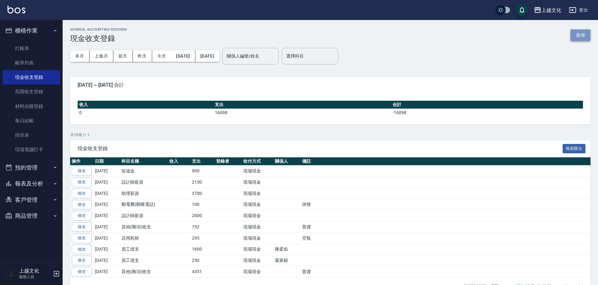
click at [574, 33] on button "新增" at bounding box center [581, 35] width 20 height 12
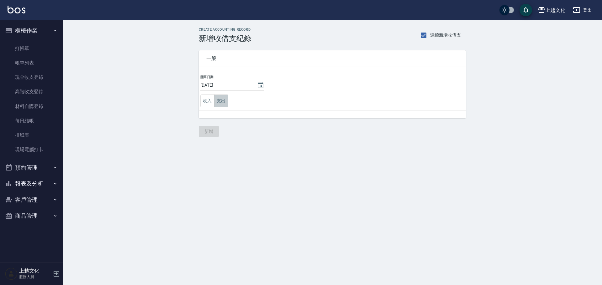
click at [222, 104] on button "支出" at bounding box center [221, 101] width 14 height 13
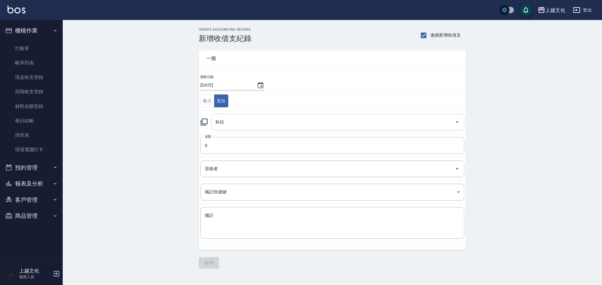
drag, startPoint x: 222, startPoint y: 108, endPoint x: 224, endPoint y: 123, distance: 15.5
click at [224, 123] on input "科目" at bounding box center [333, 122] width 238 height 11
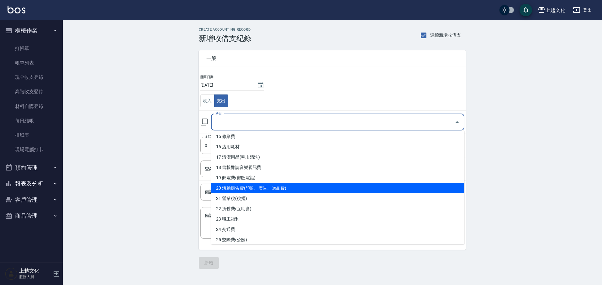
scroll to position [188, 0]
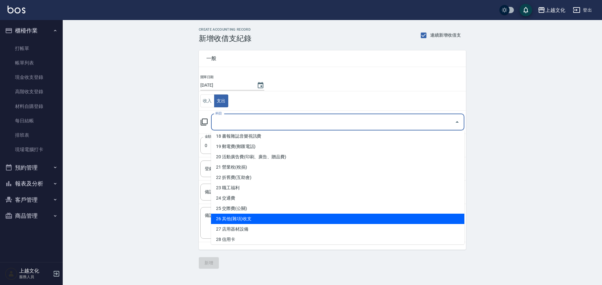
click at [263, 216] on li "26 其他(雜項)收支" at bounding box center [337, 219] width 253 height 10
type input "26 其他(雜項)收支"
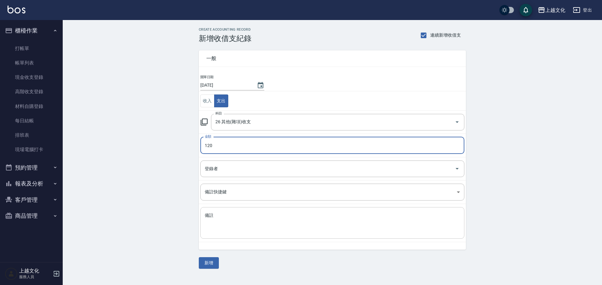
type input "120"
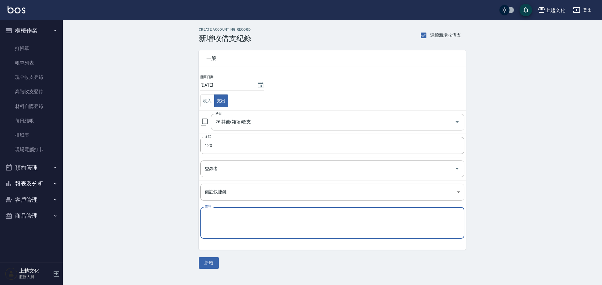
click at [227, 223] on textarea "備註" at bounding box center [332, 223] width 255 height 21
type textarea "v"
type textarea "自助洗 毯子"
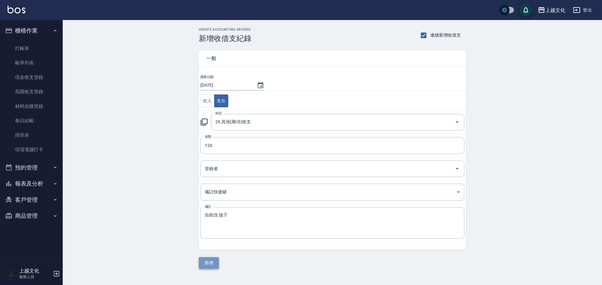
click at [206, 264] on button "新增" at bounding box center [209, 264] width 20 height 12
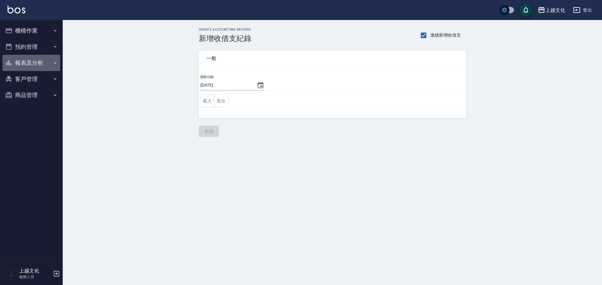
click at [26, 62] on button "報表及分析" at bounding box center [32, 63] width 58 height 16
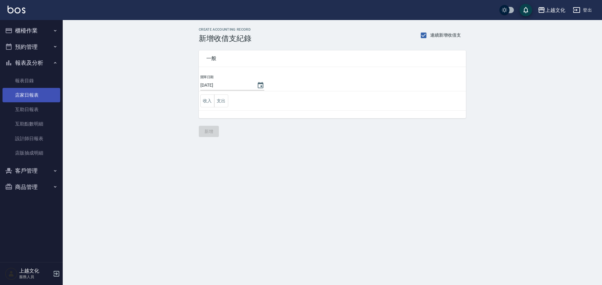
click at [21, 97] on link "店家日報表" at bounding box center [32, 95] width 58 height 14
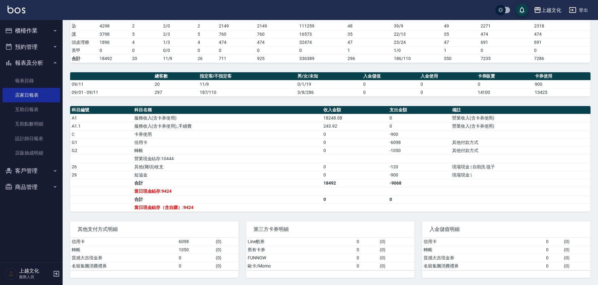
scroll to position [121, 0]
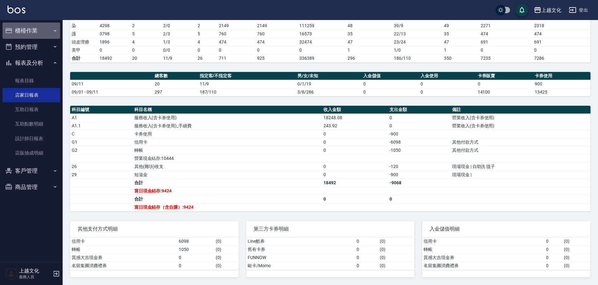
click at [23, 31] on button "櫃檯作業" at bounding box center [32, 31] width 58 height 16
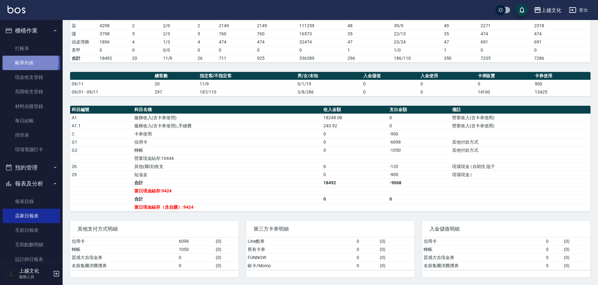
click at [27, 62] on link "帳單列表" at bounding box center [32, 63] width 58 height 14
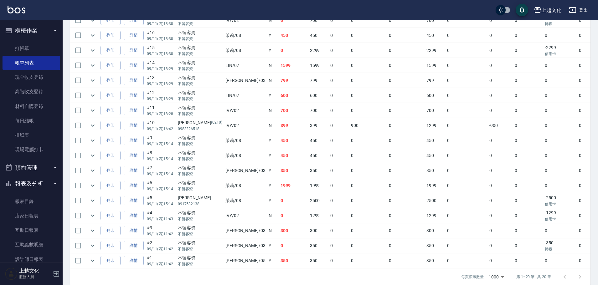
scroll to position [228, 0]
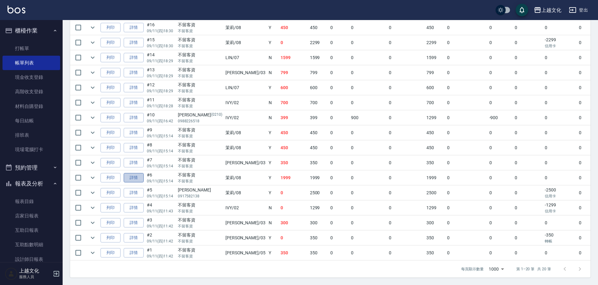
click at [134, 180] on link "詳情" at bounding box center [134, 178] width 20 height 10
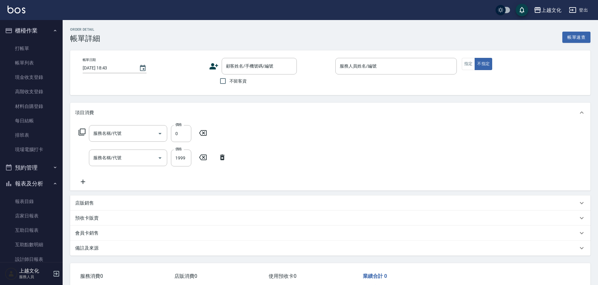
type input "[DATE] 15:14"
checkbox input "true"
type input "茉莉-08"
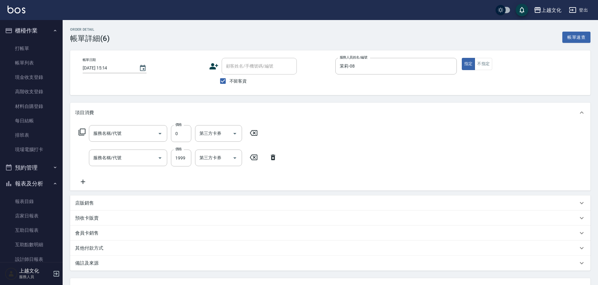
type input "還原護髮(501)"
type input "日系染髮(401)"
click at [181, 166] on input "1999" at bounding box center [181, 158] width 20 height 17
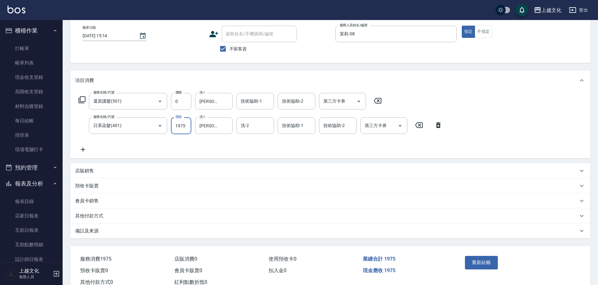
scroll to position [53, 0]
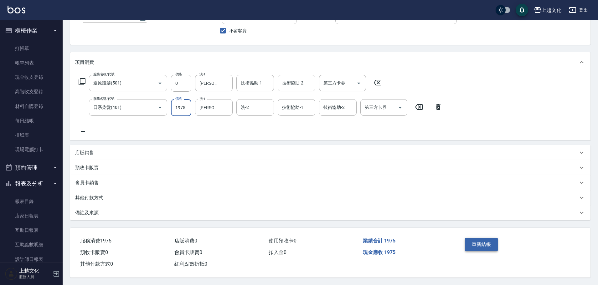
type input "1975"
click at [471, 238] on button "重新結帳" at bounding box center [481, 244] width 33 height 13
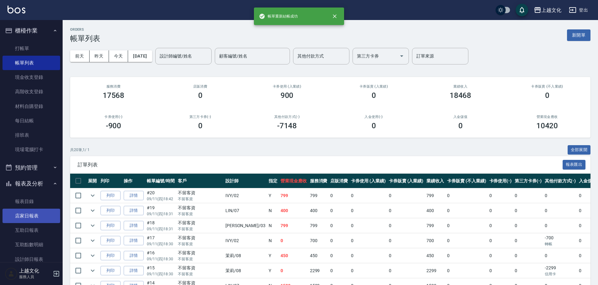
click at [29, 217] on link "店家日報表" at bounding box center [32, 216] width 58 height 14
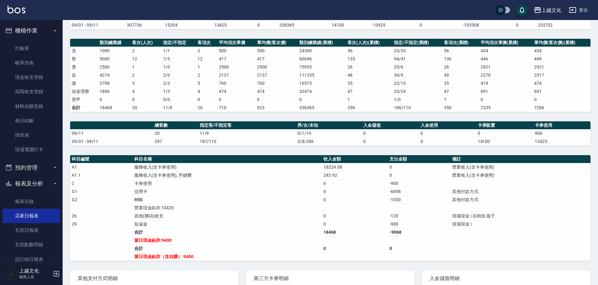
scroll to position [121, 0]
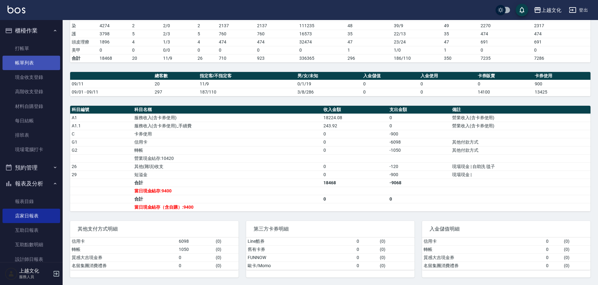
click at [21, 61] on link "帳單列表" at bounding box center [32, 63] width 58 height 14
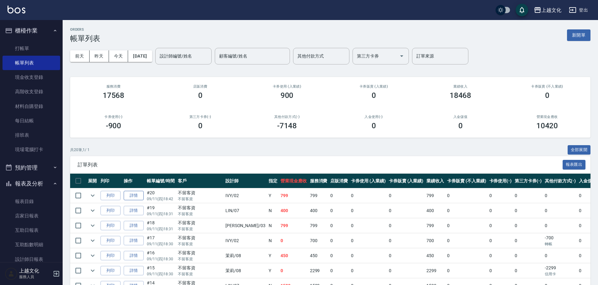
click at [135, 194] on link "詳情" at bounding box center [134, 196] width 20 height 10
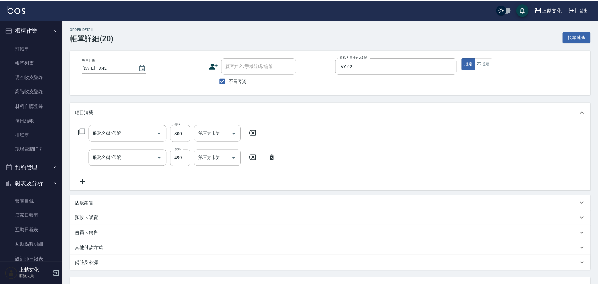
type input "[DATE] 18:42"
checkbox input "true"
type input "IVY-02"
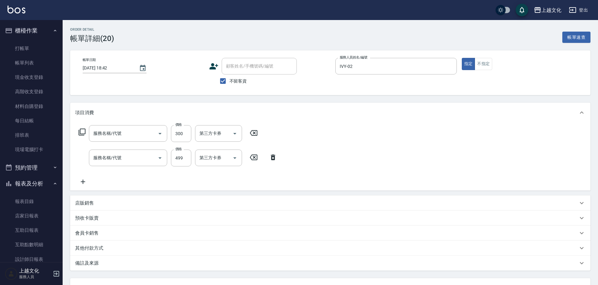
type input "單剪(103)"
type input "頭皮499(601)"
click at [94, 246] on p "其他付款方式" at bounding box center [89, 248] width 28 height 7
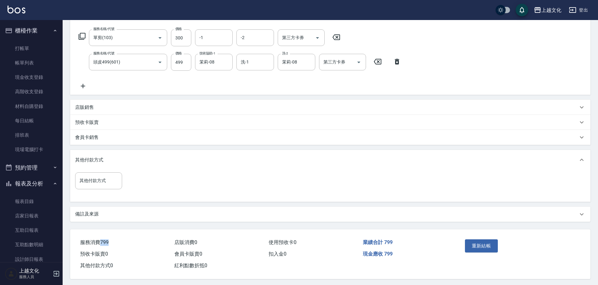
scroll to position [100, 0]
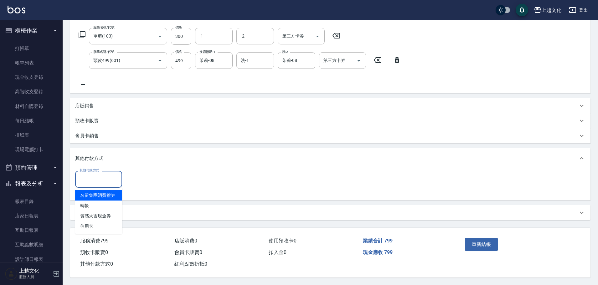
click at [92, 178] on input "其他付款方式" at bounding box center [98, 179] width 41 height 11
click at [89, 179] on input "其他付款方式" at bounding box center [98, 179] width 41 height 11
click at [84, 201] on span "轉帳" at bounding box center [98, 206] width 47 height 10
type input "轉帳"
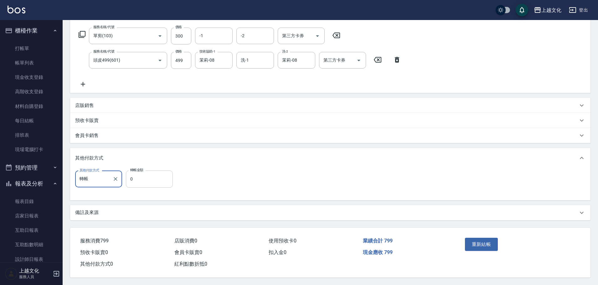
click at [132, 179] on input "0" at bounding box center [149, 179] width 47 height 17
type input "799"
click at [487, 244] on button "重新結帳" at bounding box center [481, 244] width 33 height 13
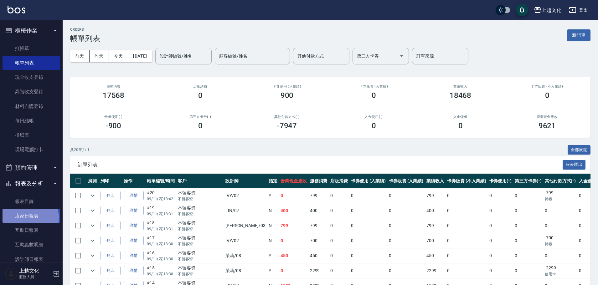
click at [28, 218] on link "店家日報表" at bounding box center [32, 216] width 58 height 14
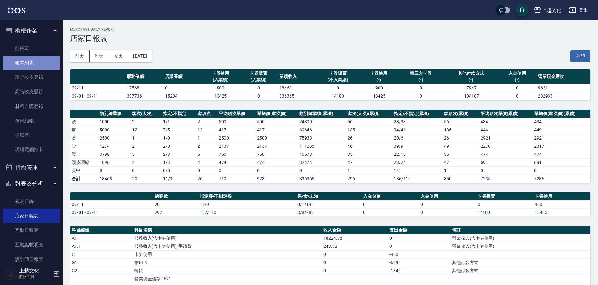
click at [32, 60] on link "帳單列表" at bounding box center [32, 63] width 58 height 14
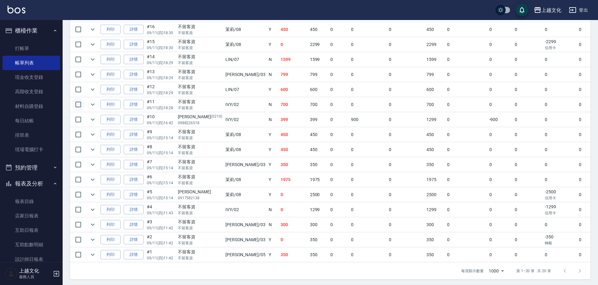
scroll to position [228, 0]
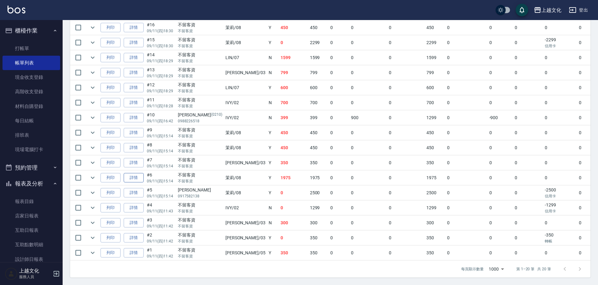
click at [129, 177] on link "詳情" at bounding box center [134, 178] width 20 height 10
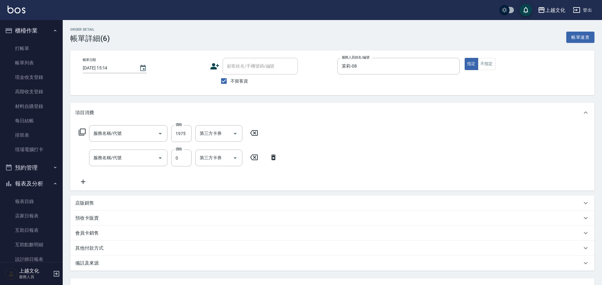
type input "[DATE] 15:14"
checkbox input "true"
type input "茉莉-08"
type input "日系染髮(401)"
type input "還原護髮(501)"
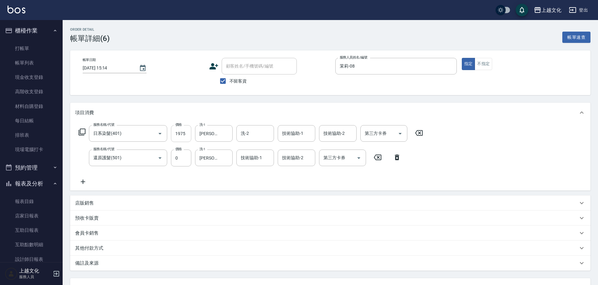
click at [178, 140] on input "1975" at bounding box center [181, 133] width 20 height 17
click at [185, 134] on input "1975" at bounding box center [181, 133] width 20 height 17
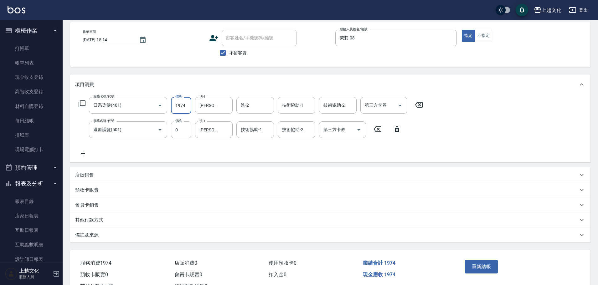
scroll to position [53, 0]
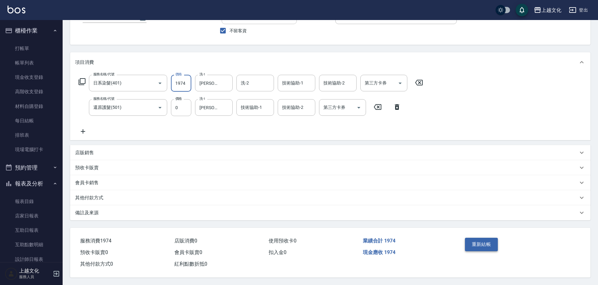
type input "1974"
click at [475, 242] on button "重新結帳" at bounding box center [481, 244] width 33 height 13
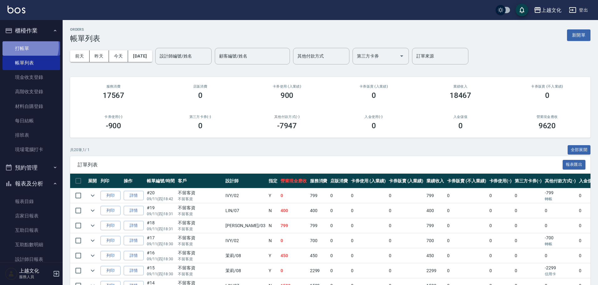
click at [26, 46] on link "打帳單" at bounding box center [32, 48] width 58 height 14
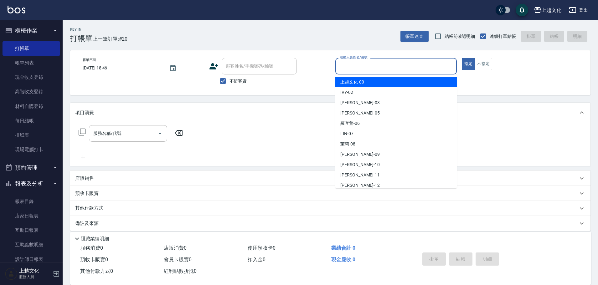
click at [362, 62] on input "服務人員姓名/編號" at bounding box center [396, 66] width 116 height 11
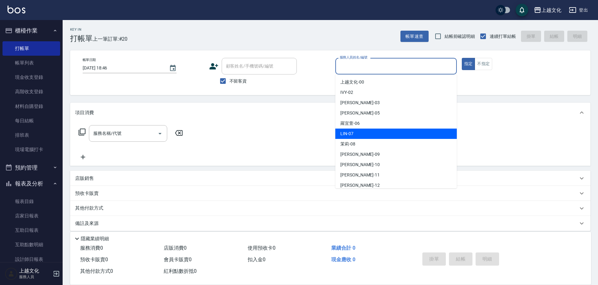
click at [354, 135] on div "[PERSON_NAME] -07" at bounding box center [397, 134] width 122 height 10
type input "[PERSON_NAME]-07"
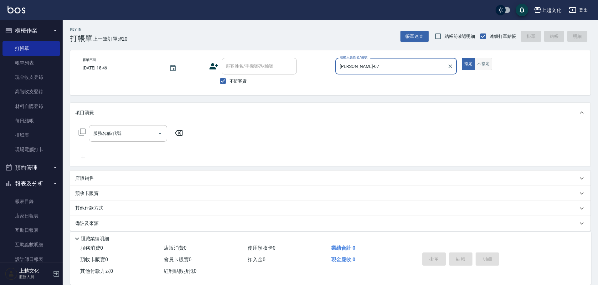
click at [478, 66] on button "不指定" at bounding box center [484, 64] width 18 height 12
click at [137, 131] on input "服務名稱/代號" at bounding box center [123, 133] width 63 height 11
drag, startPoint x: 137, startPoint y: 131, endPoint x: 134, endPoint y: 140, distance: 9.4
click at [137, 131] on input "服務名稱/代號" at bounding box center [123, 133] width 63 height 11
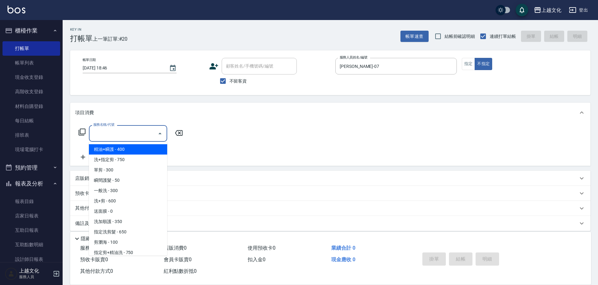
click at [112, 137] on input "服務名稱/代號" at bounding box center [123, 133] width 63 height 11
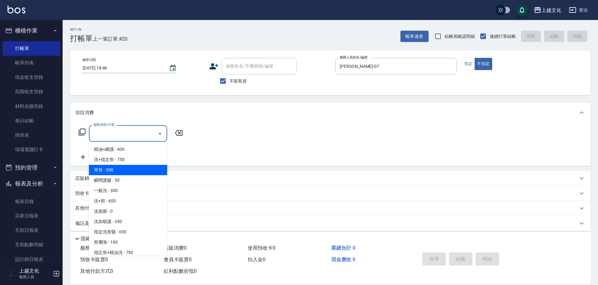
click at [116, 171] on span "單剪 - 300" at bounding box center [128, 170] width 78 height 10
type input "單剪(103)"
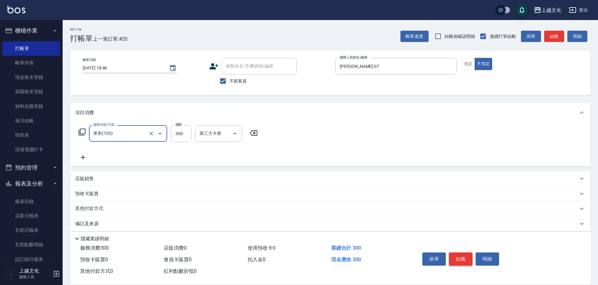
click at [454, 259] on button "結帳" at bounding box center [460, 259] width 23 height 13
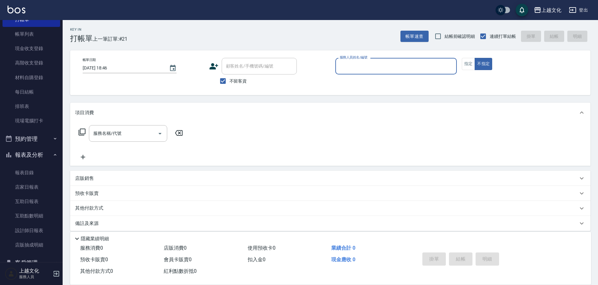
scroll to position [61, 0]
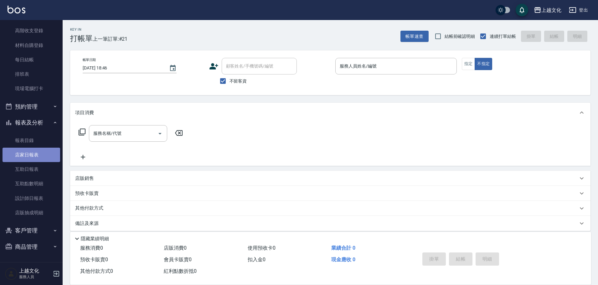
click at [34, 154] on link "店家日報表" at bounding box center [32, 155] width 58 height 14
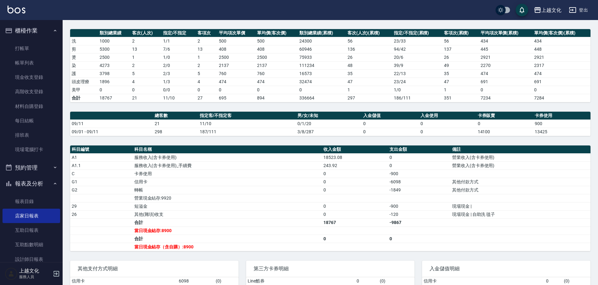
scroll to position [121, 0]
